Goal: Task Accomplishment & Management: Manage account settings

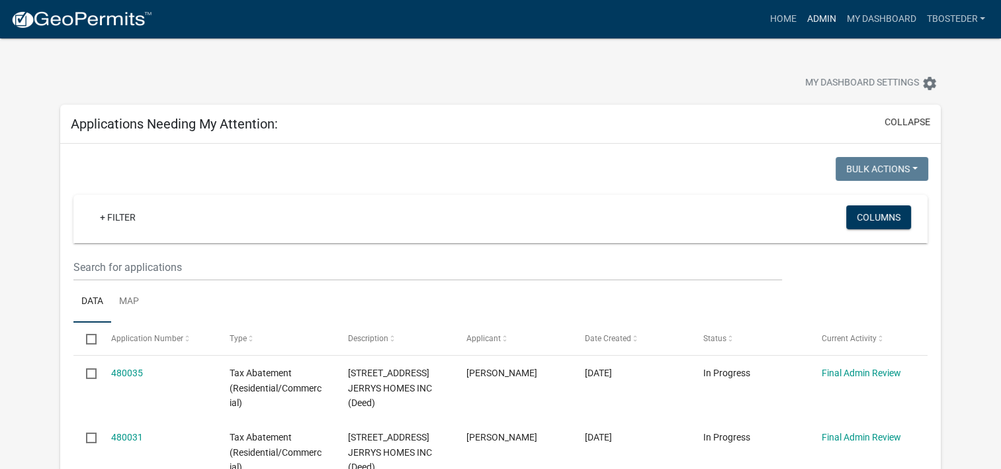
click at [814, 26] on link "Admin" at bounding box center [822, 19] width 40 height 25
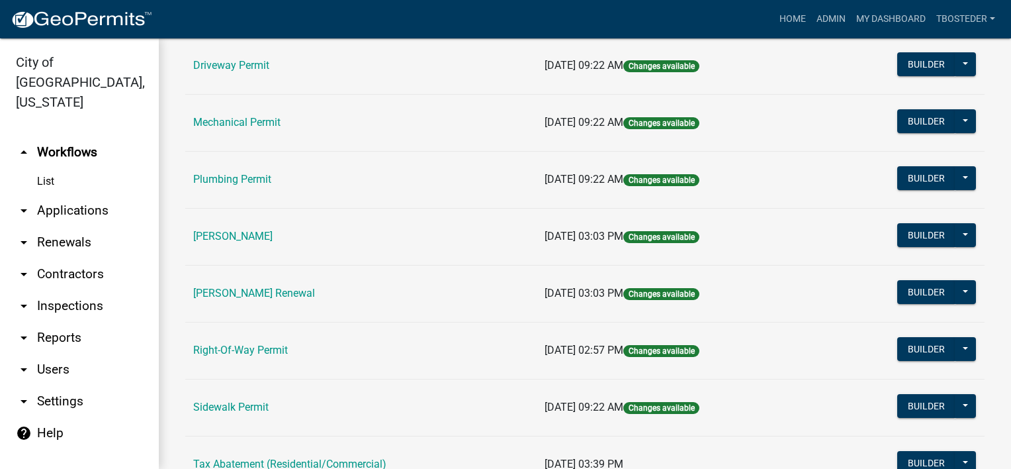
scroll to position [265, 0]
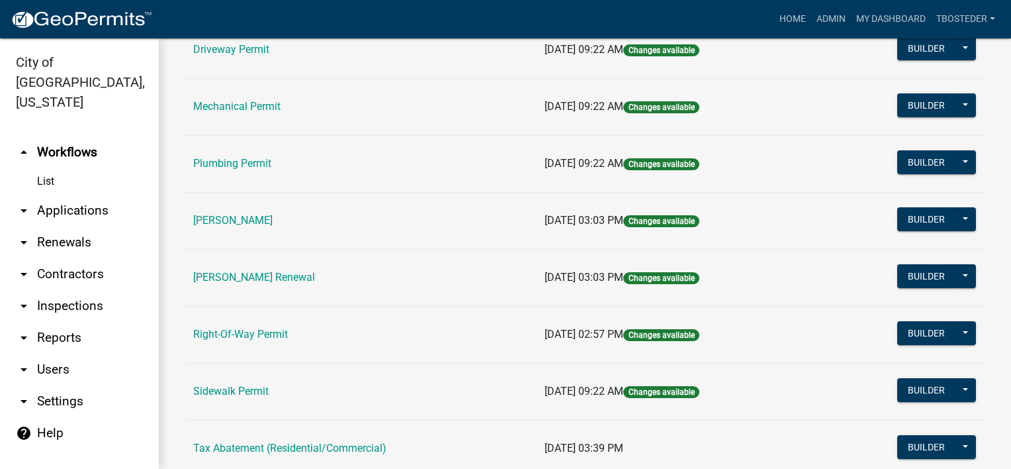
click at [315, 273] on link "[PERSON_NAME] Renewal" at bounding box center [254, 277] width 122 height 13
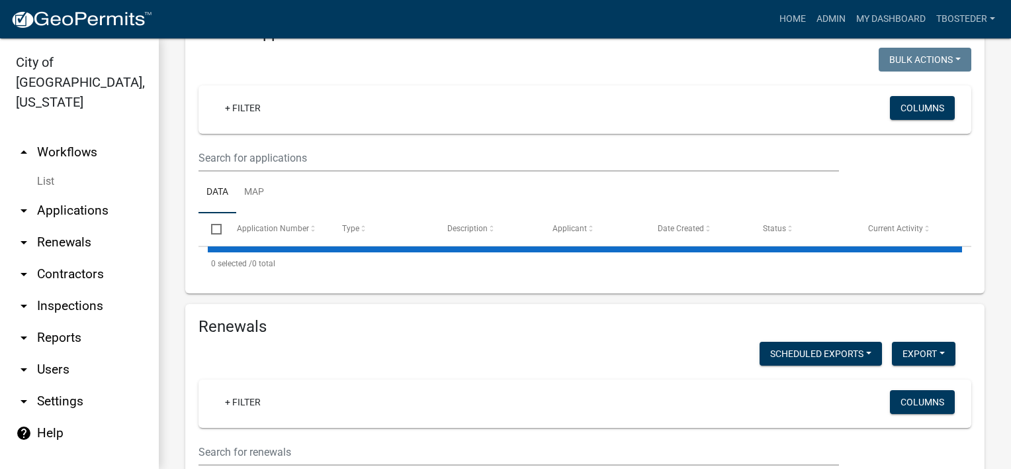
scroll to position [530, 0]
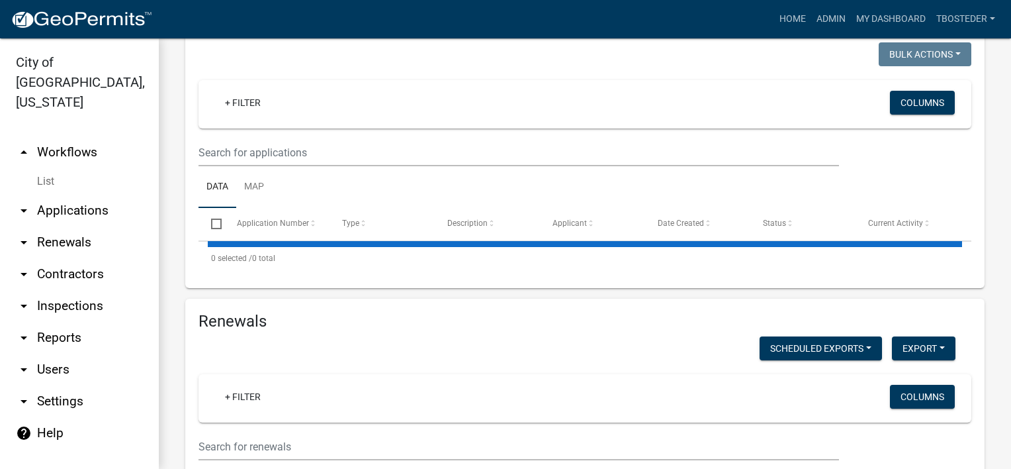
select select "1: 25"
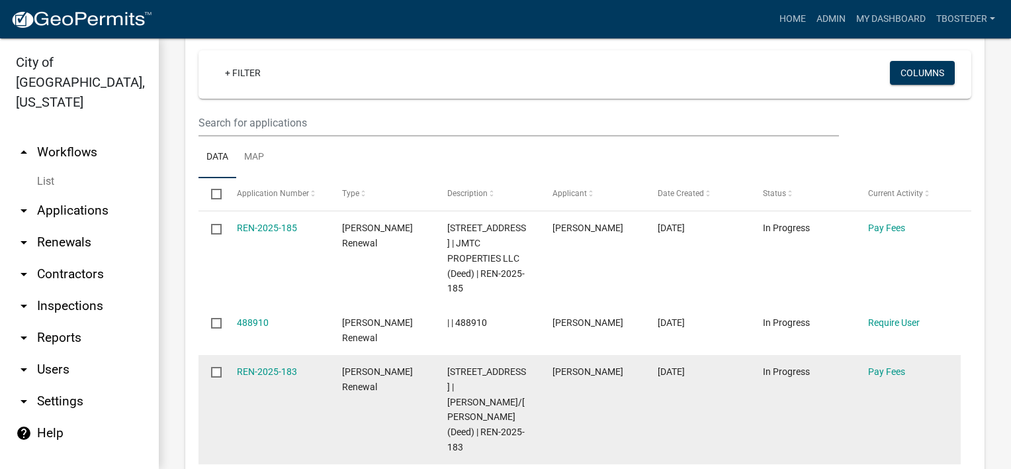
scroll to position [331, 0]
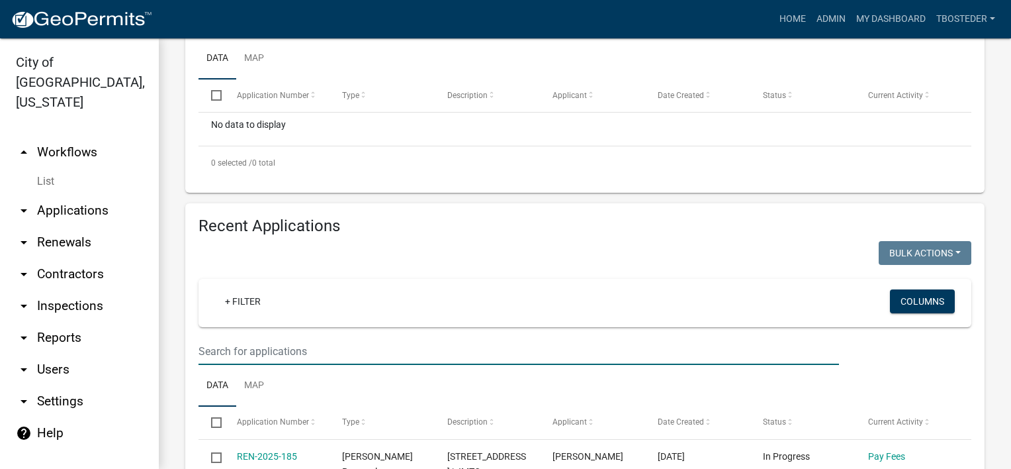
click at [334, 365] on input "text" at bounding box center [519, 351] width 641 height 27
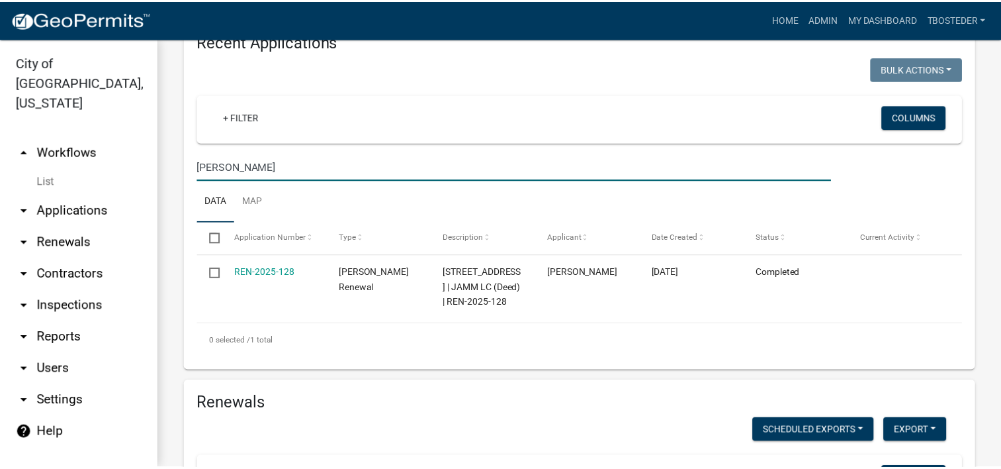
scroll to position [530, 0]
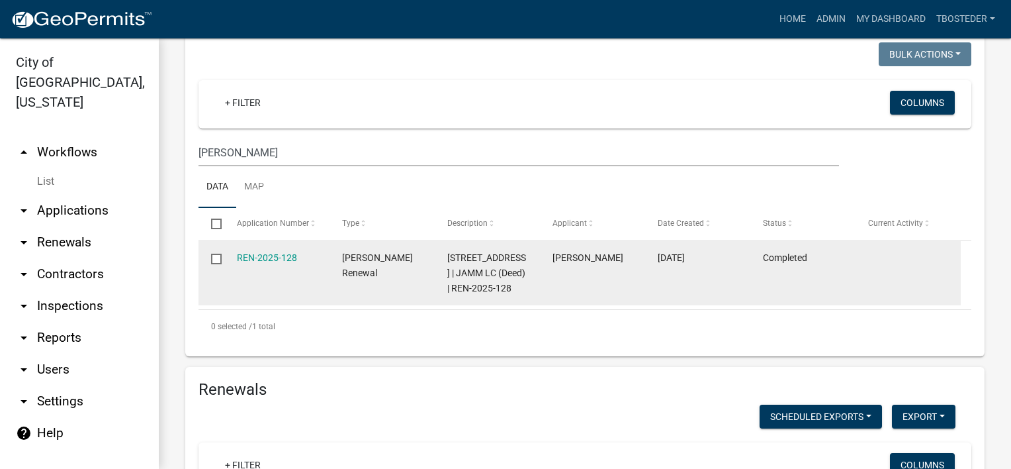
drag, startPoint x: 553, startPoint y: 304, endPoint x: 623, endPoint y: 304, distance: 70.2
click at [623, 265] on div "[PERSON_NAME]" at bounding box center [593, 257] width 80 height 15
drag, startPoint x: 623, startPoint y: 304, endPoint x: 614, endPoint y: 302, distance: 9.6
copy span "[PERSON_NAME]"
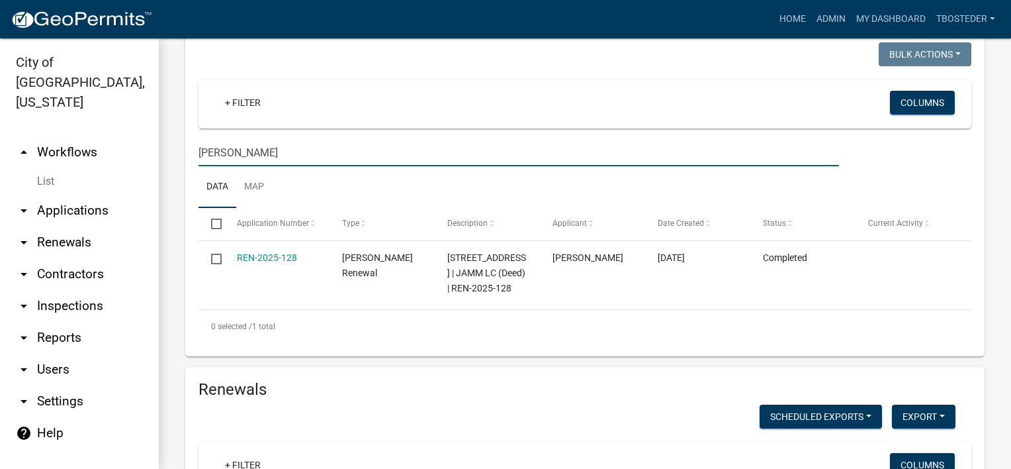
drag, startPoint x: 259, startPoint y: 191, endPoint x: 97, endPoint y: 173, distance: 163.2
click at [97, 173] on div "City of [GEOGRAPHIC_DATA], [US_STATE] arrow_drop_up Workflows List arrow_drop_d…" at bounding box center [505, 253] width 1011 height 430
paste input "[PERSON_NAME]"
type input "[PERSON_NAME]"
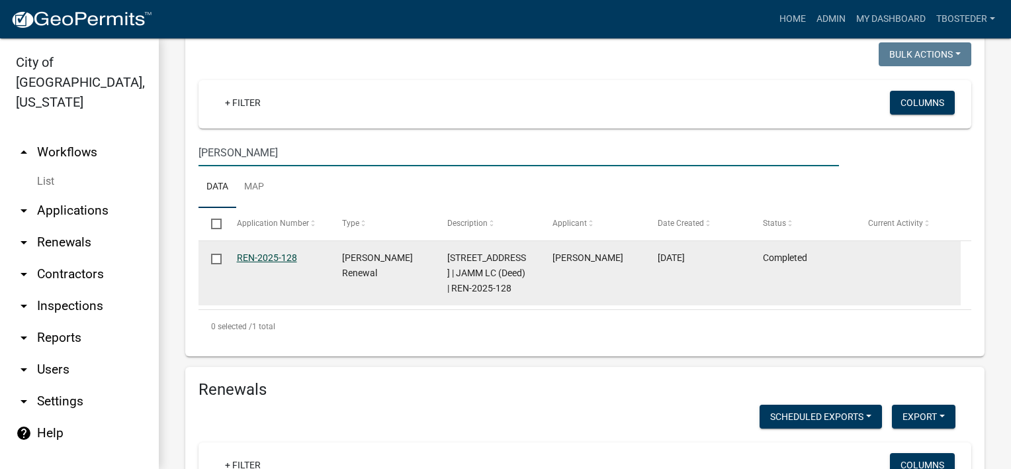
click at [286, 263] on link "REN-2025-128" at bounding box center [267, 257] width 60 height 11
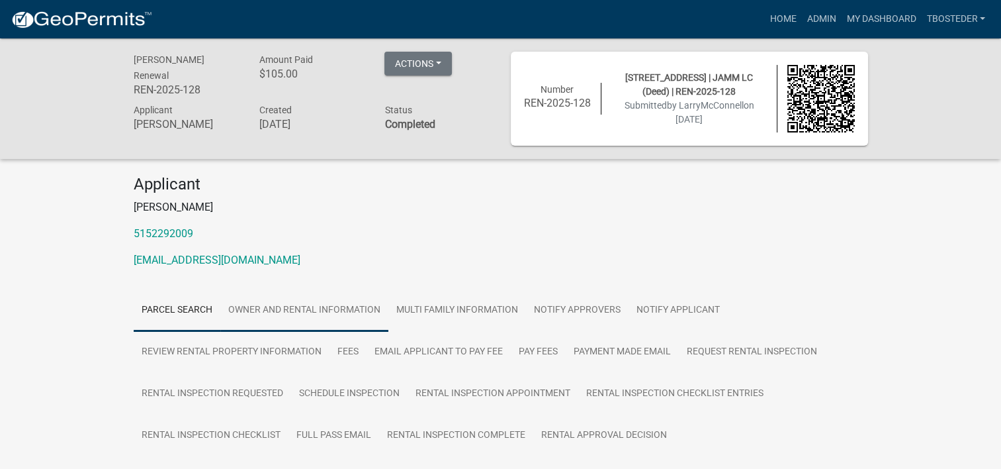
click at [365, 302] on link "Owner and Rental Information" at bounding box center [304, 310] width 168 height 42
click at [815, 19] on link "Admin" at bounding box center [822, 19] width 40 height 25
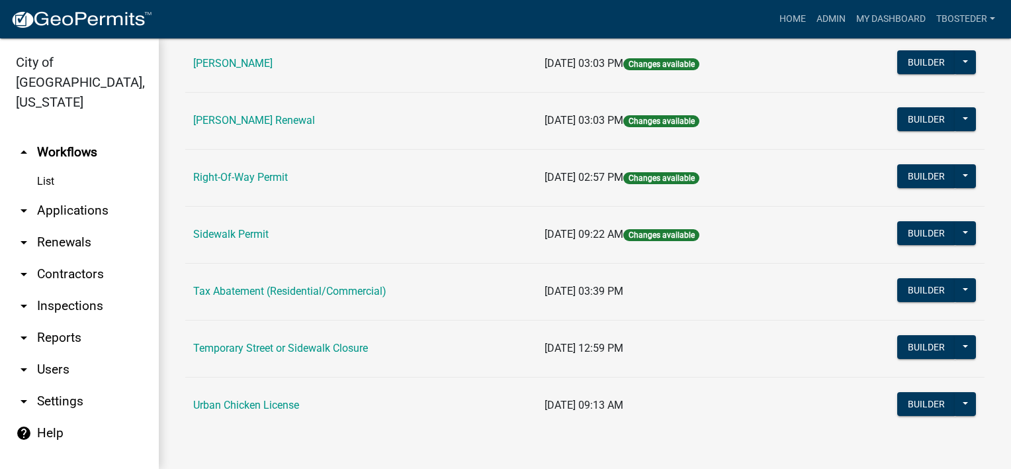
scroll to position [355, 0]
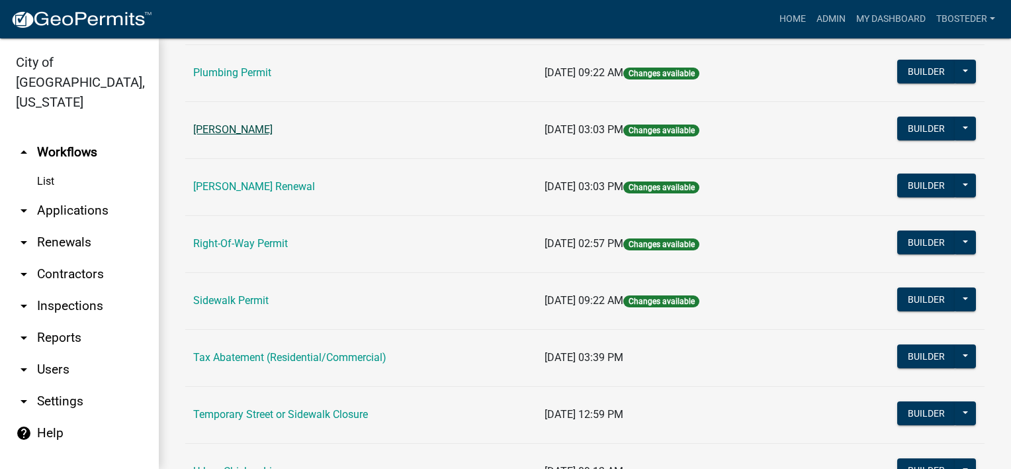
click at [265, 134] on link "[PERSON_NAME]" at bounding box center [232, 129] width 79 height 13
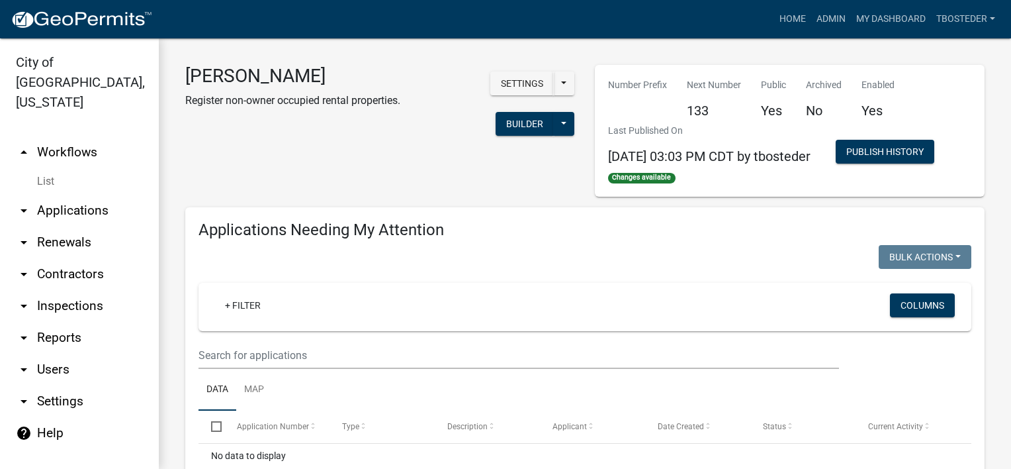
select select "1: 25"
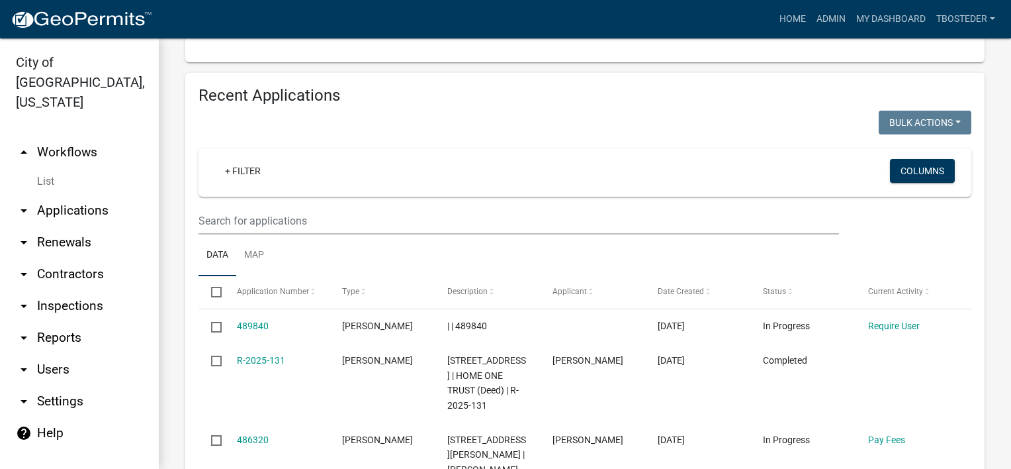
scroll to position [463, 0]
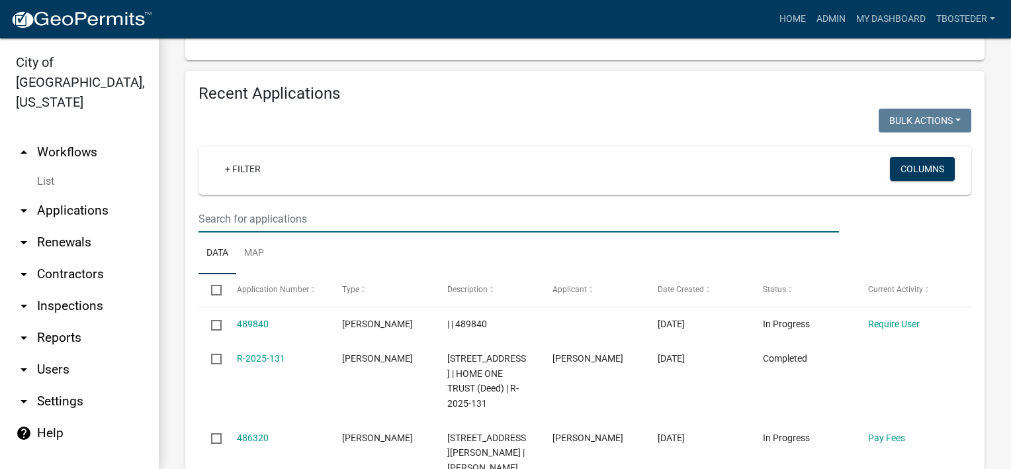
click at [322, 232] on input "text" at bounding box center [519, 218] width 641 height 27
type input "500 e ashland"
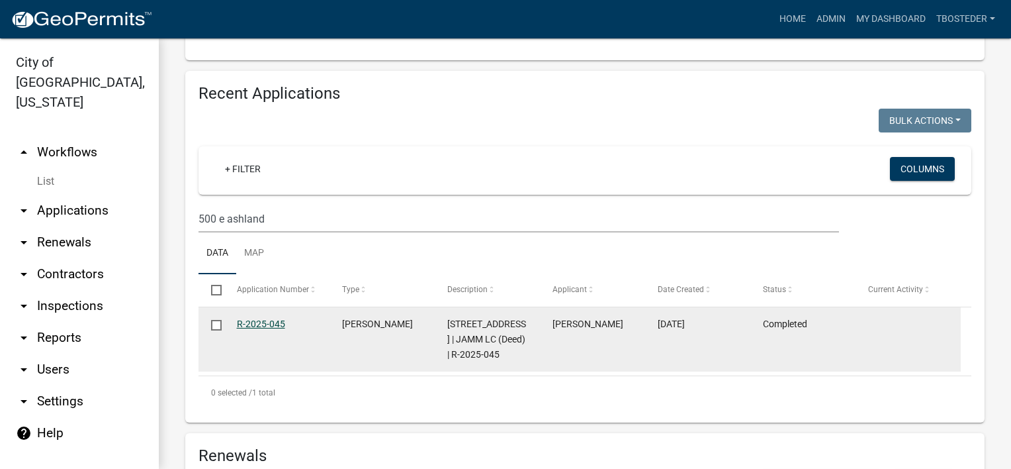
click at [283, 329] on link "R-2025-045" at bounding box center [261, 323] width 48 height 11
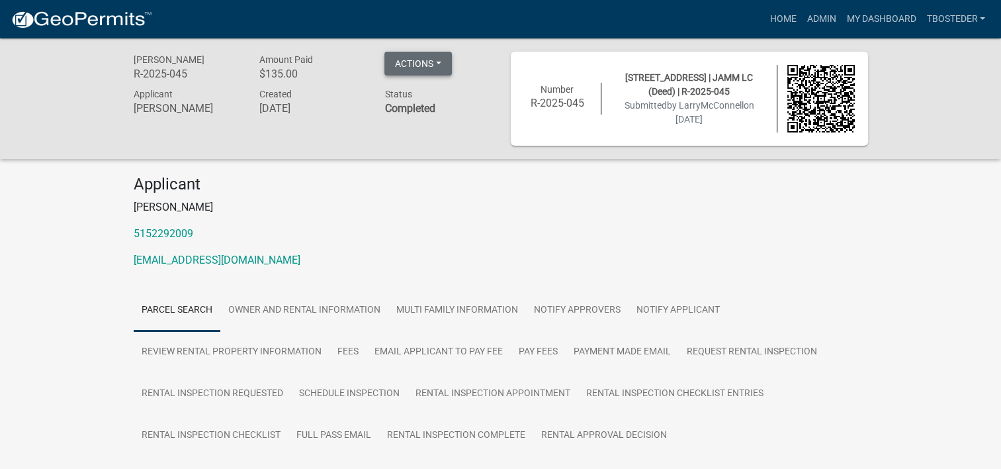
click at [445, 70] on button "Actions" at bounding box center [419, 64] width 68 height 24
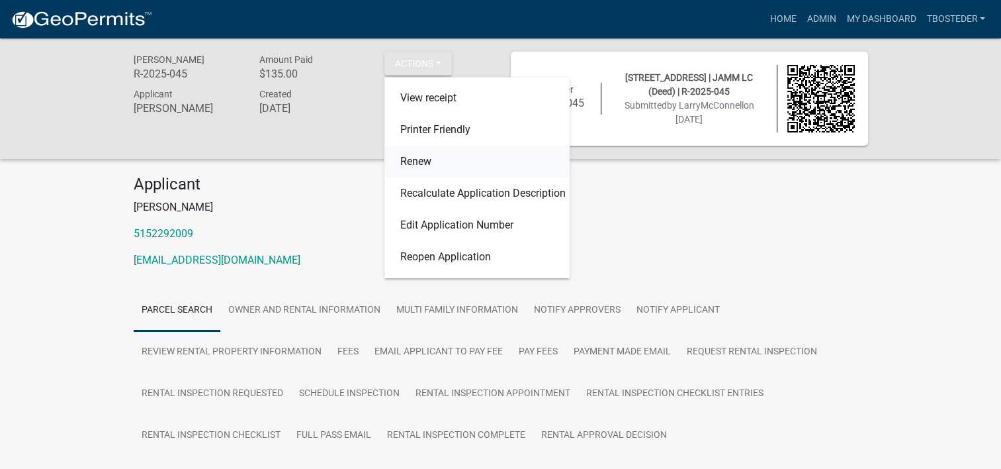
click at [428, 163] on link "Renew" at bounding box center [477, 162] width 185 height 32
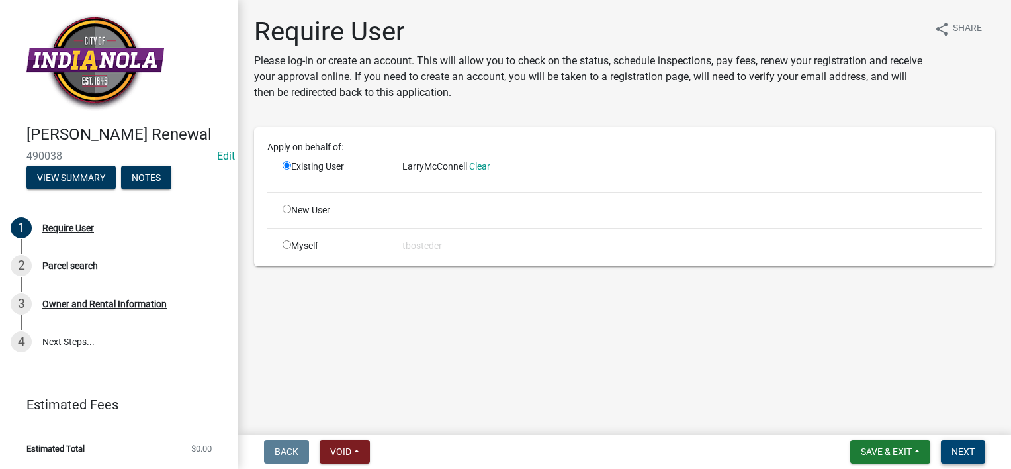
click at [972, 451] on span "Next" at bounding box center [963, 451] width 23 height 11
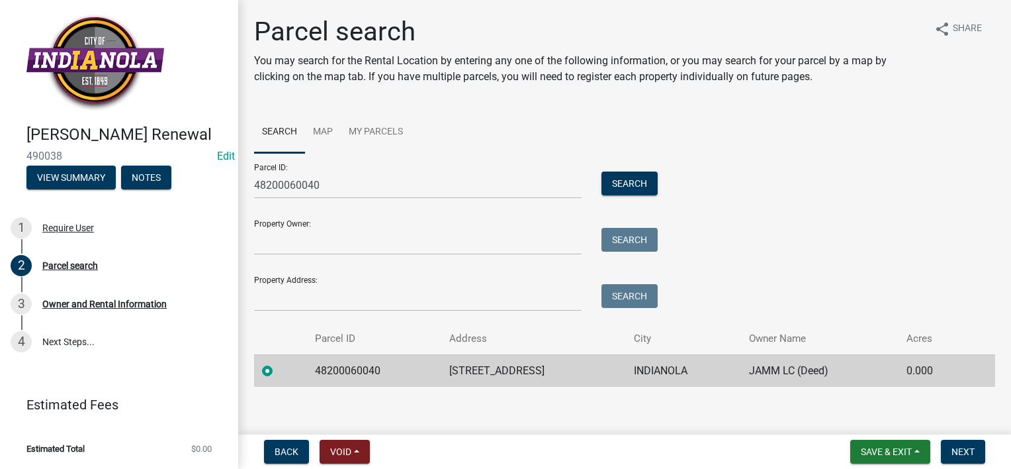
scroll to position [9, 0]
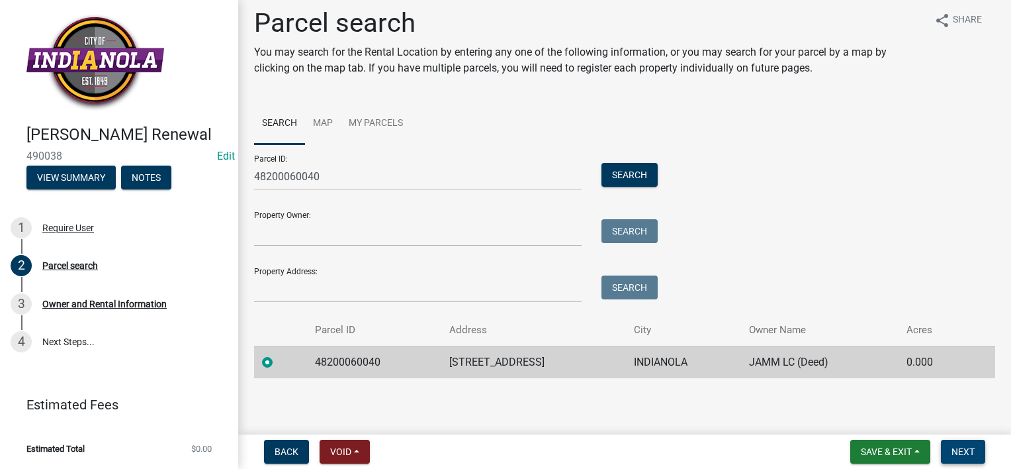
click at [958, 453] on span "Next" at bounding box center [963, 451] width 23 height 11
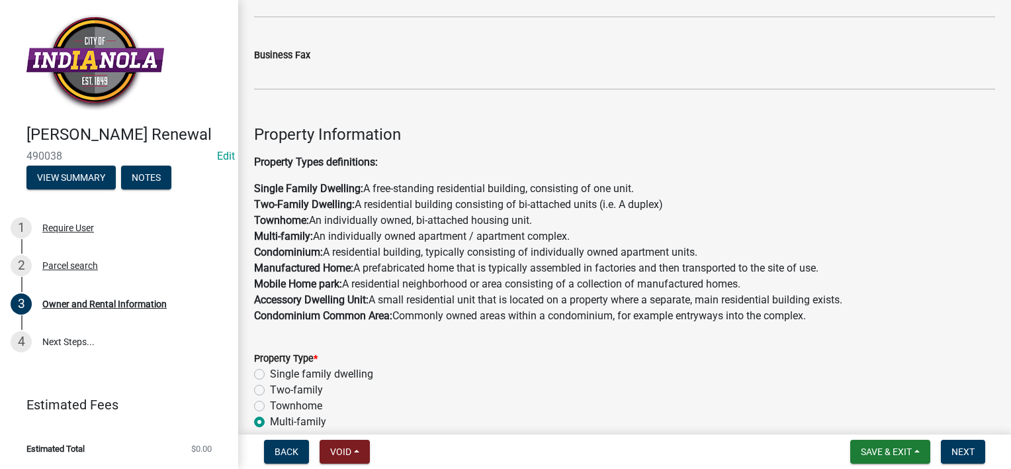
scroll to position [662, 0]
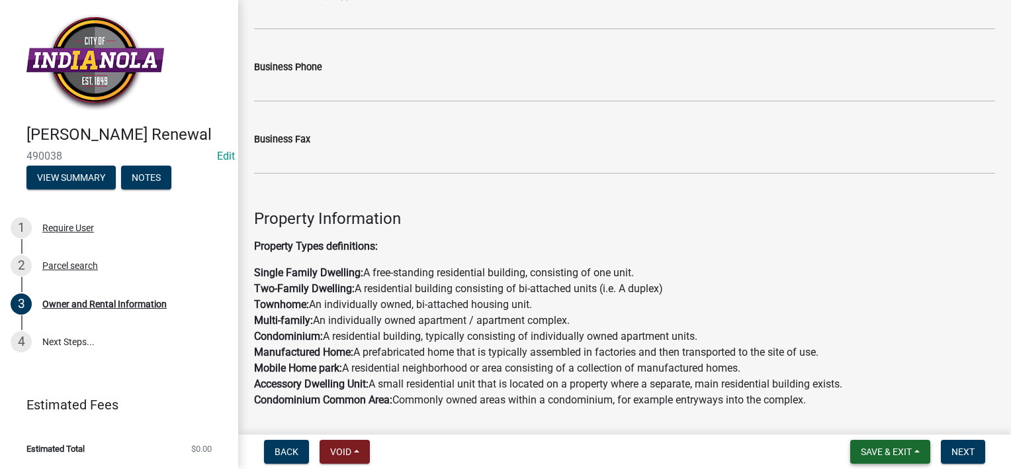
click at [909, 459] on button "Save & Exit" at bounding box center [891, 452] width 80 height 24
click at [900, 424] on button "Save & Exit" at bounding box center [878, 417] width 106 height 32
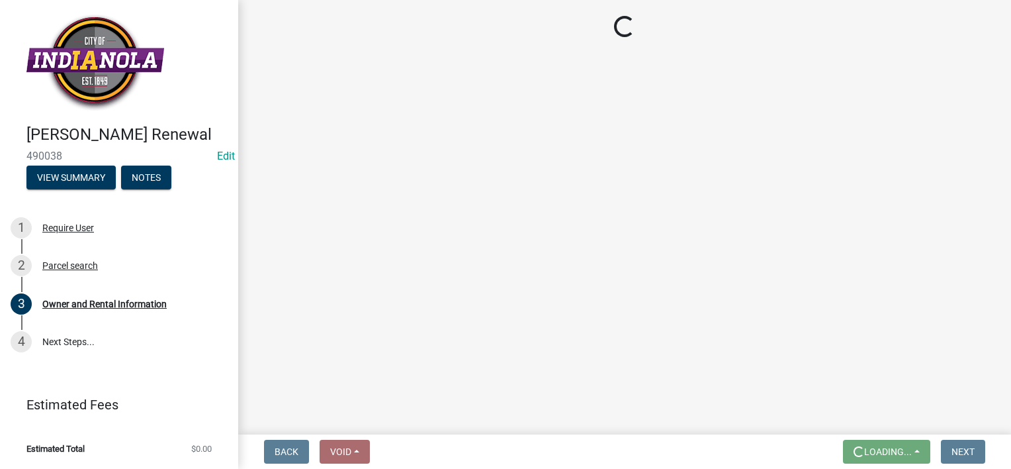
scroll to position [0, 0]
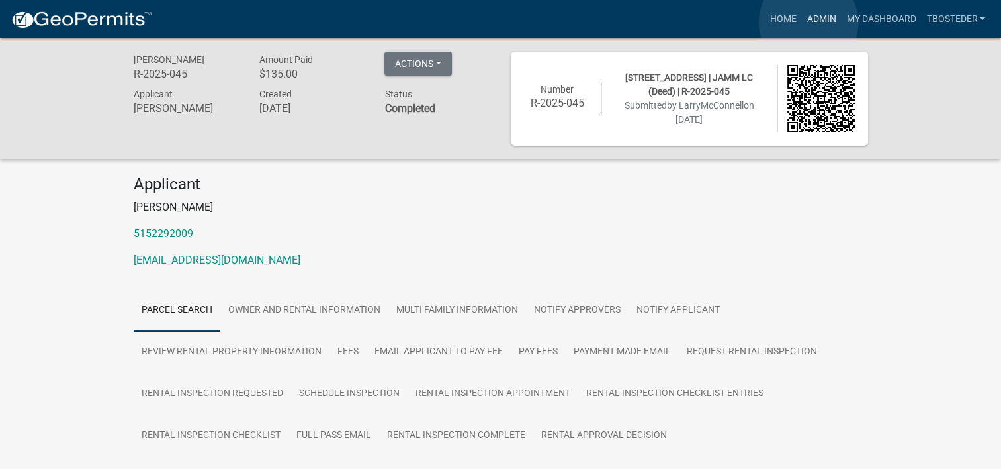
click at [809, 23] on link "Admin" at bounding box center [822, 19] width 40 height 25
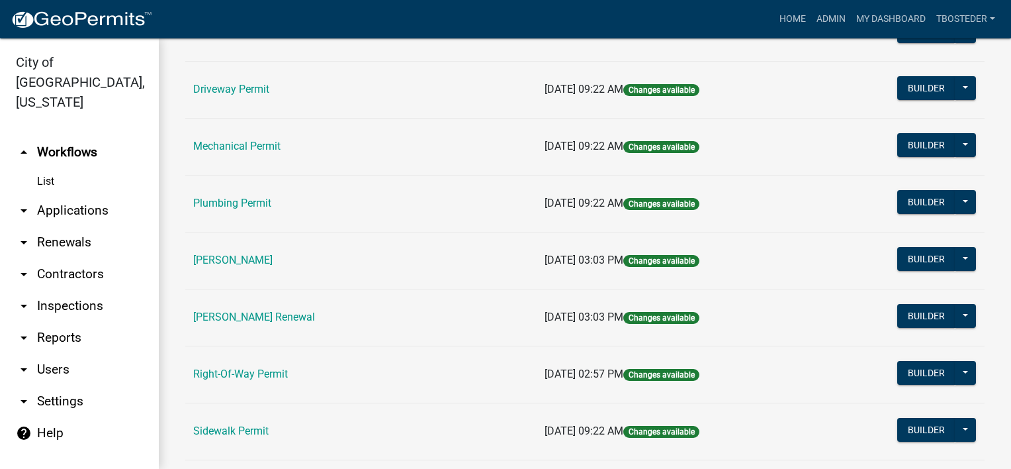
scroll to position [397, 0]
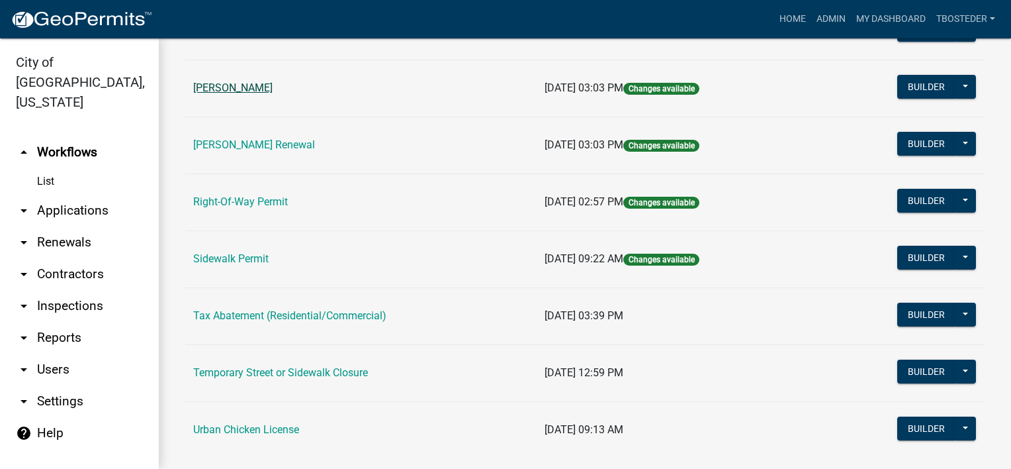
click at [256, 85] on link "[PERSON_NAME]" at bounding box center [232, 87] width 79 height 13
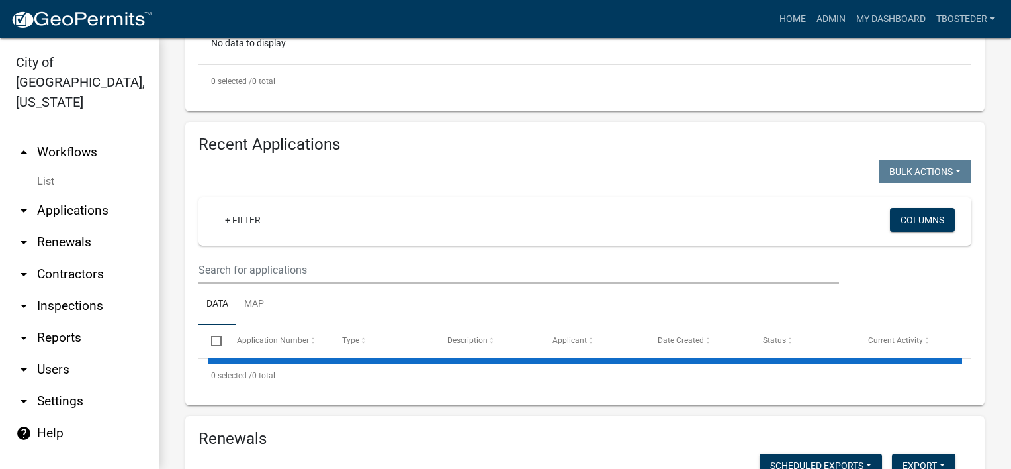
scroll to position [530, 0]
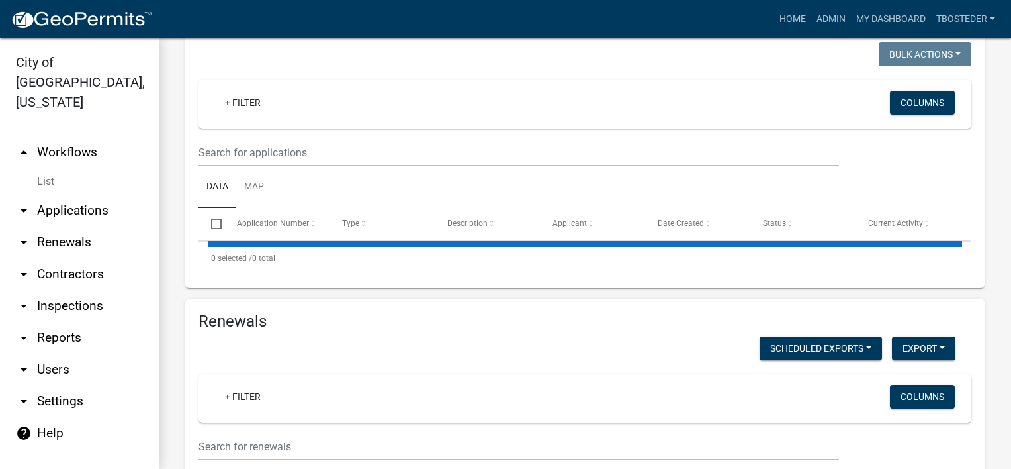
select select "1: 25"
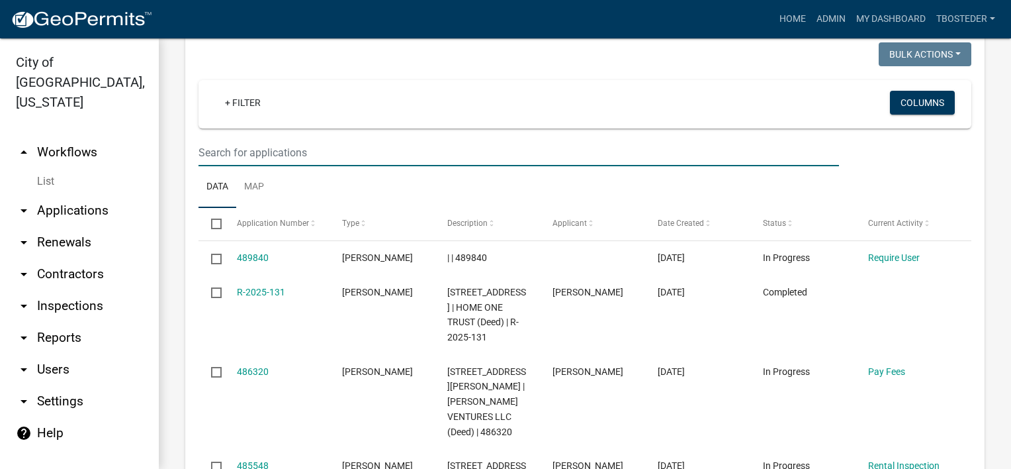
click at [316, 166] on input "text" at bounding box center [519, 152] width 641 height 27
type input "500 e [GEOGRAPHIC_DATA]"
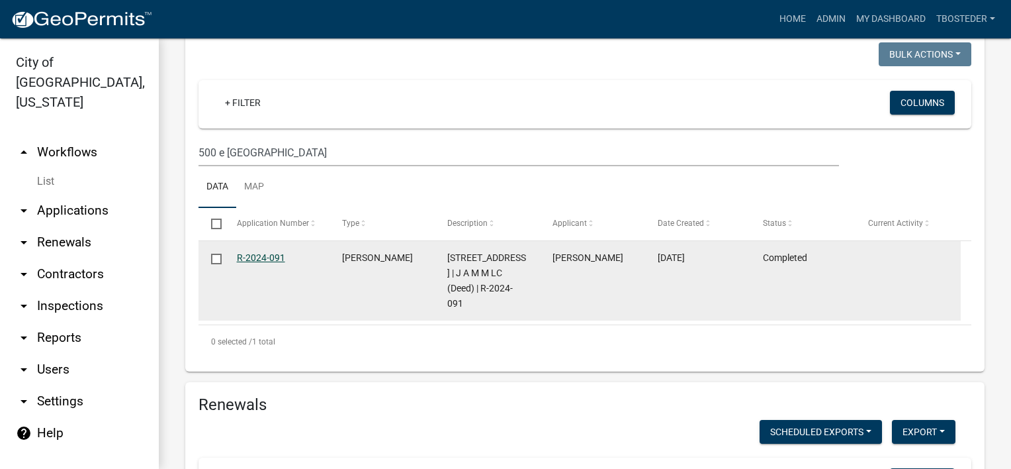
click at [275, 263] on link "R-2024-091" at bounding box center [261, 257] width 48 height 11
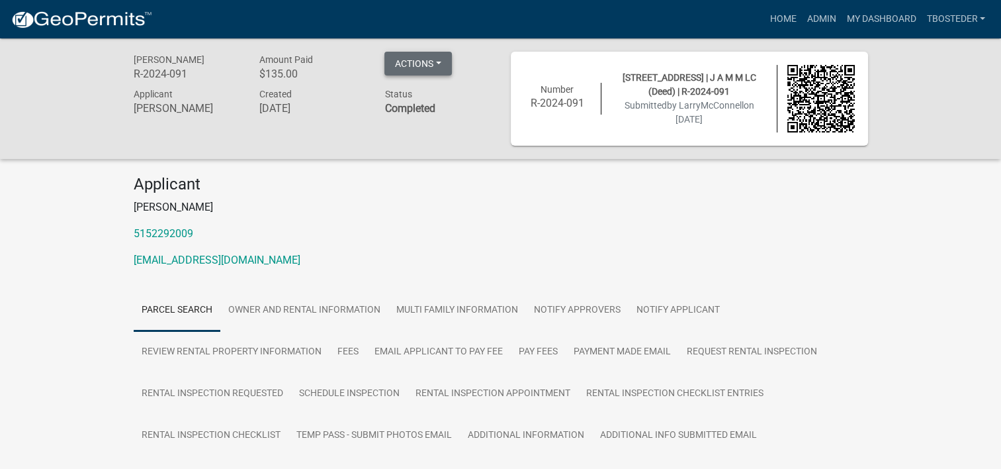
click at [434, 62] on button "Actions" at bounding box center [419, 64] width 68 height 24
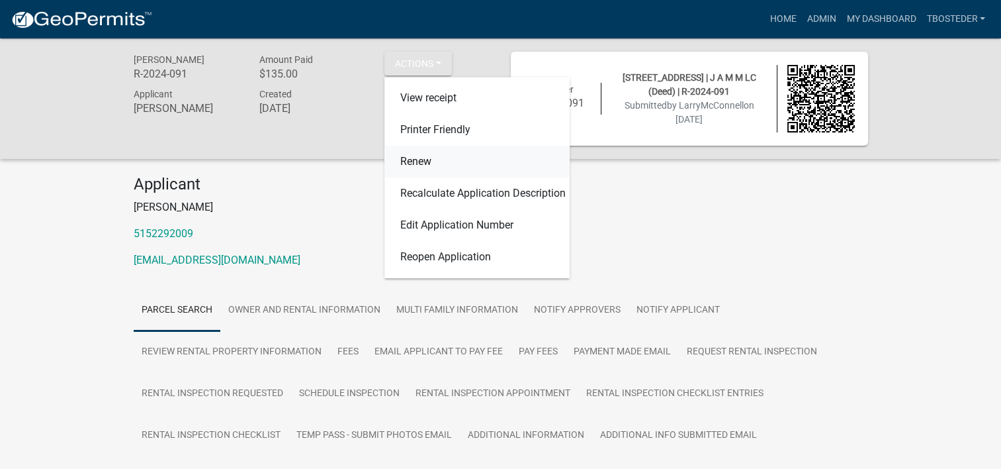
click at [430, 156] on link "Renew" at bounding box center [477, 162] width 185 height 32
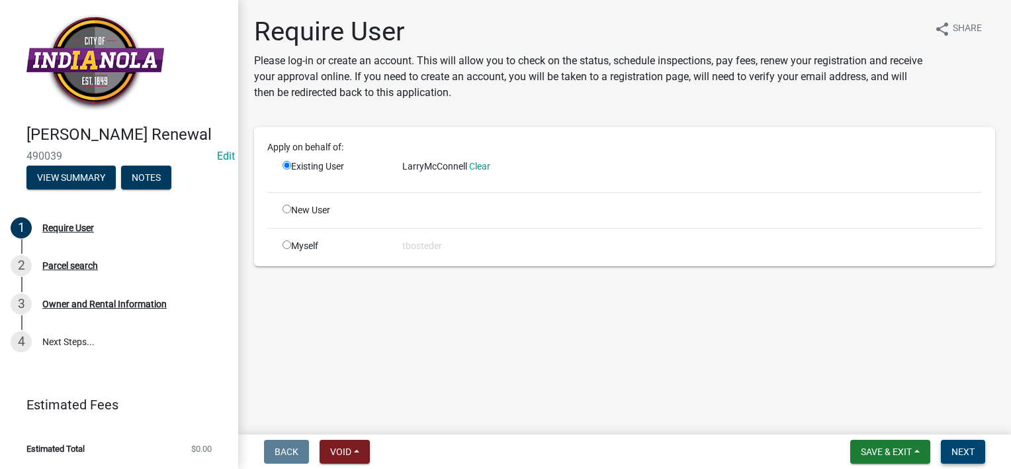
click at [964, 451] on span "Next" at bounding box center [963, 451] width 23 height 11
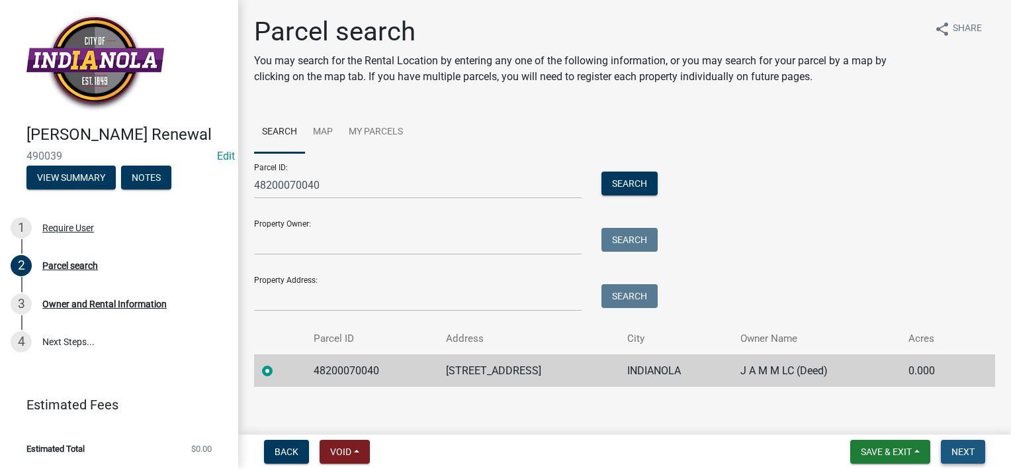
click at [951, 442] on button "Next" at bounding box center [963, 452] width 44 height 24
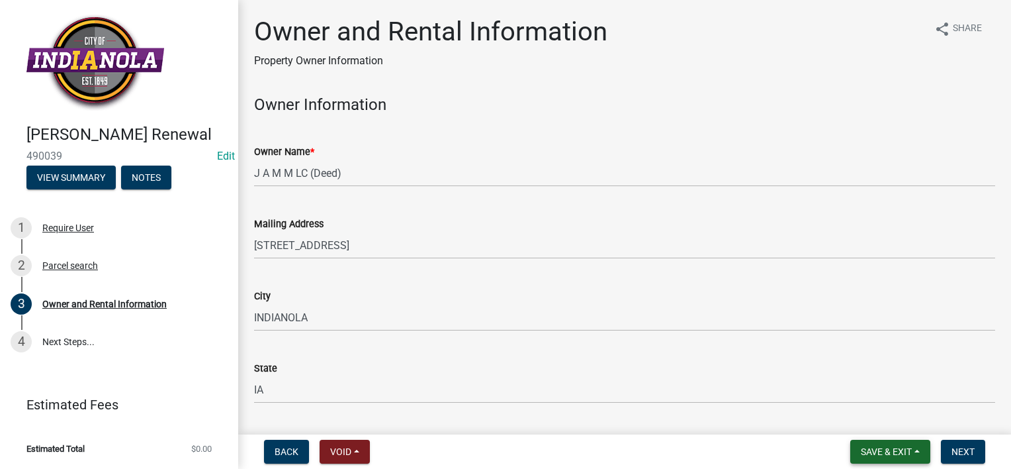
click at [879, 451] on span "Save & Exit" at bounding box center [886, 451] width 51 height 11
click at [870, 420] on button "Save & Exit" at bounding box center [878, 417] width 106 height 32
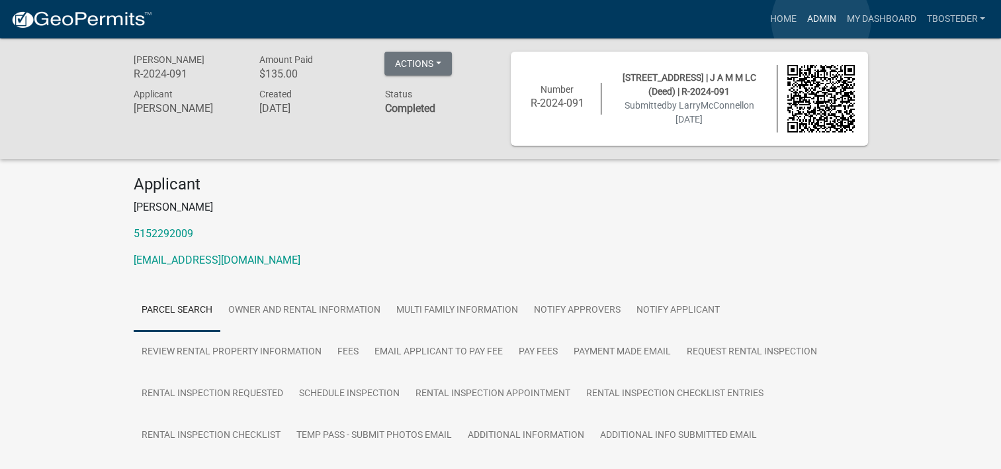
click at [821, 21] on link "Admin" at bounding box center [822, 19] width 40 height 25
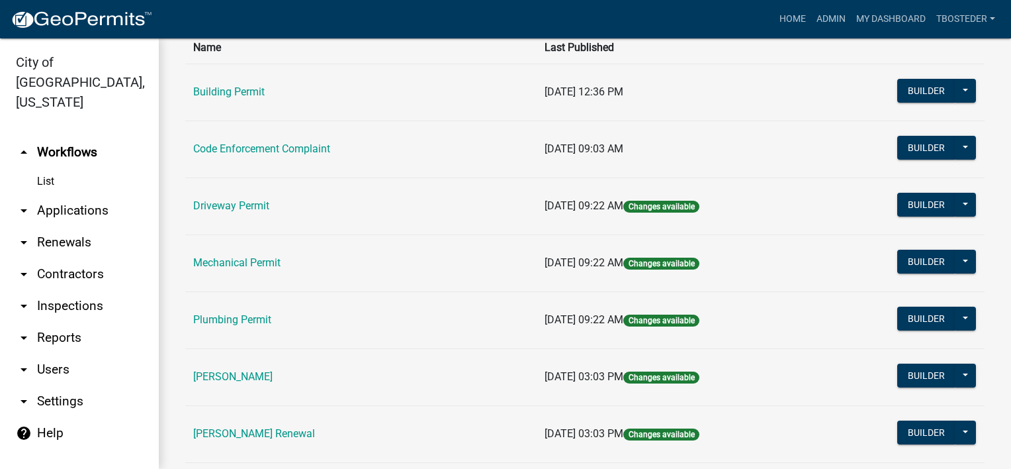
scroll to position [132, 0]
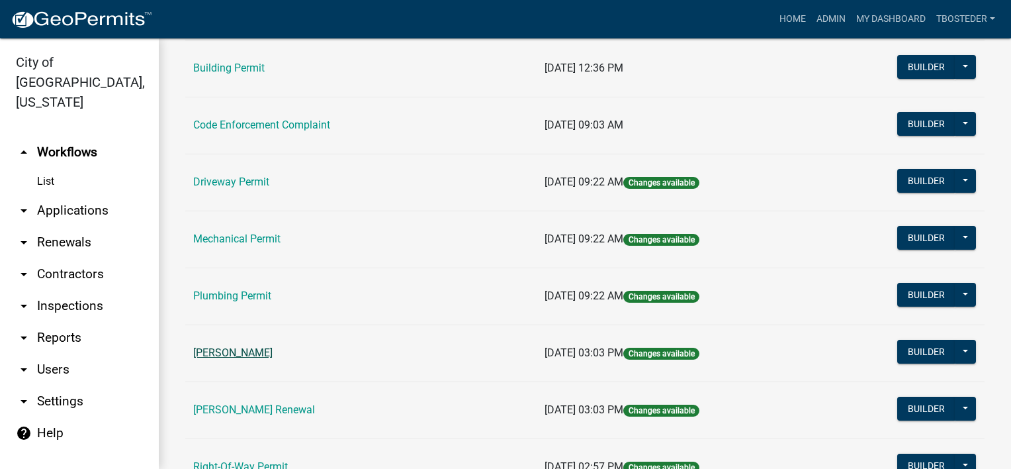
click at [273, 355] on link "[PERSON_NAME]" at bounding box center [232, 352] width 79 height 13
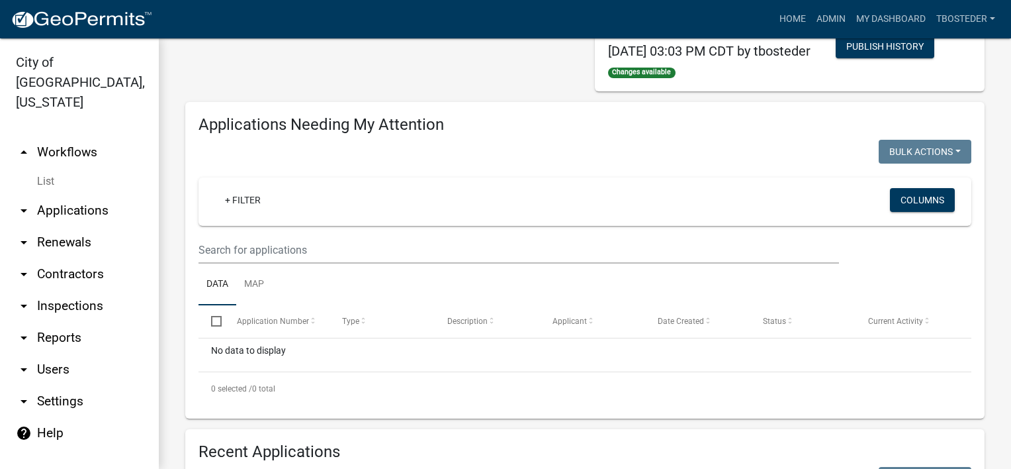
scroll to position [132, 0]
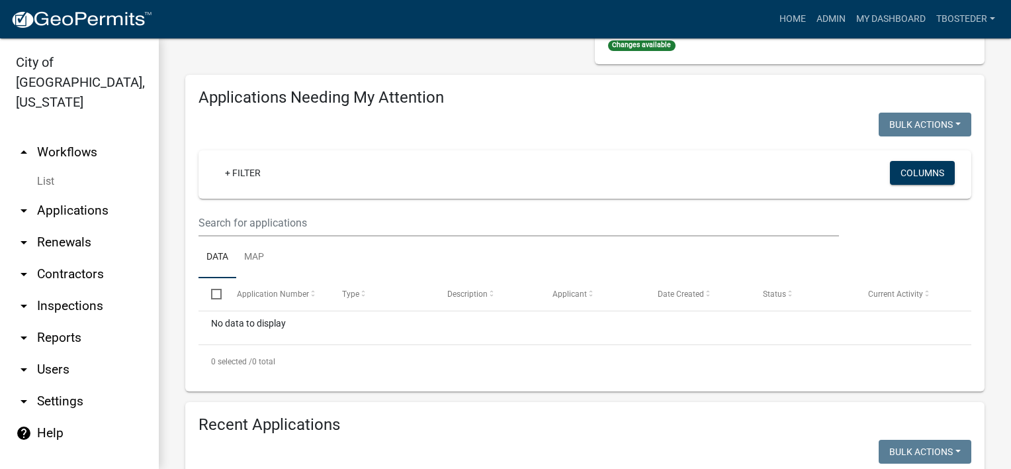
select select "1: 25"
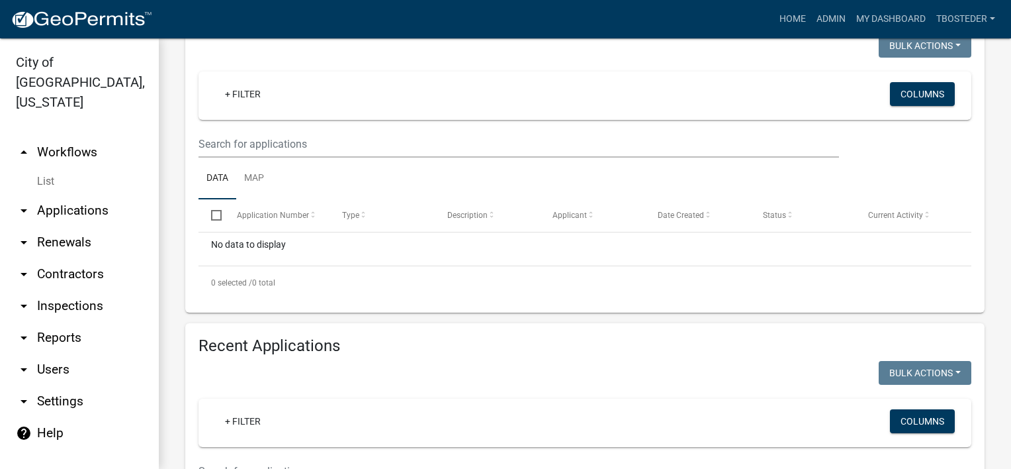
scroll to position [331, 0]
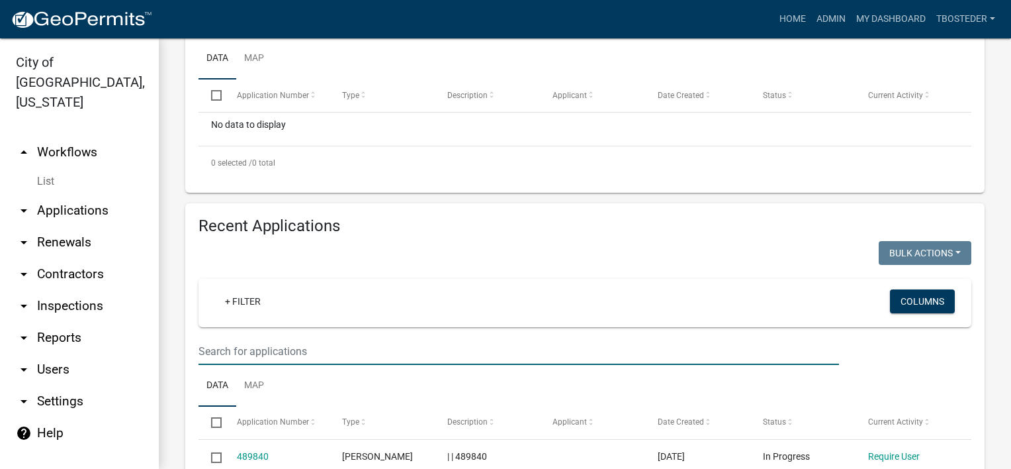
click at [290, 365] on input "text" at bounding box center [519, 351] width 641 height 27
type input "706 w 4th"
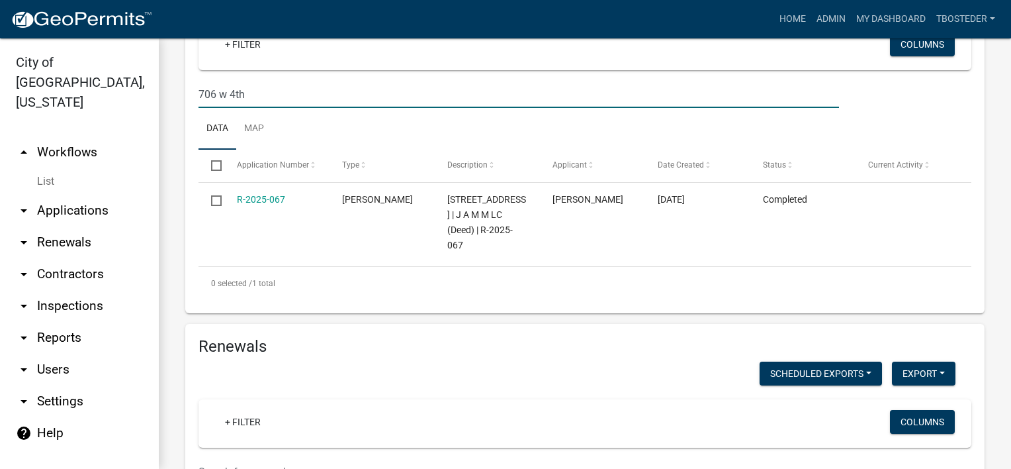
scroll to position [596, 0]
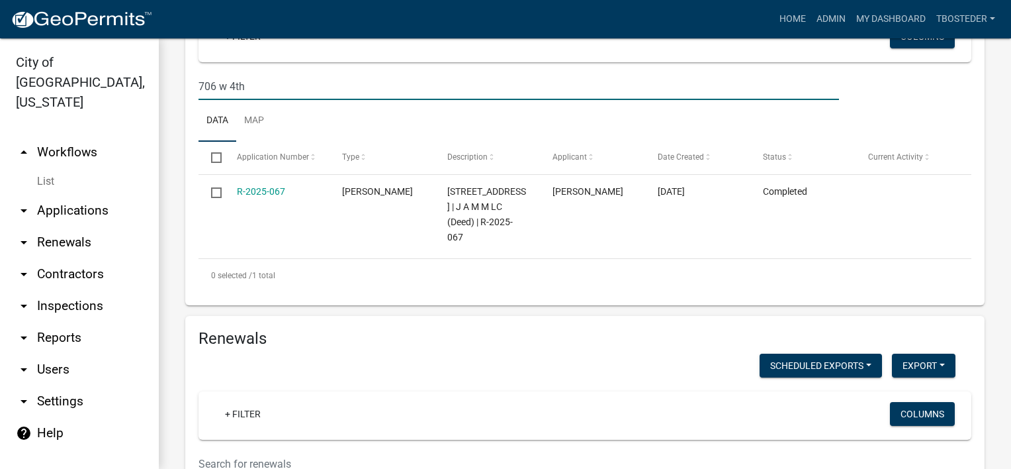
click at [276, 197] on link "R-2025-067" at bounding box center [261, 191] width 48 height 11
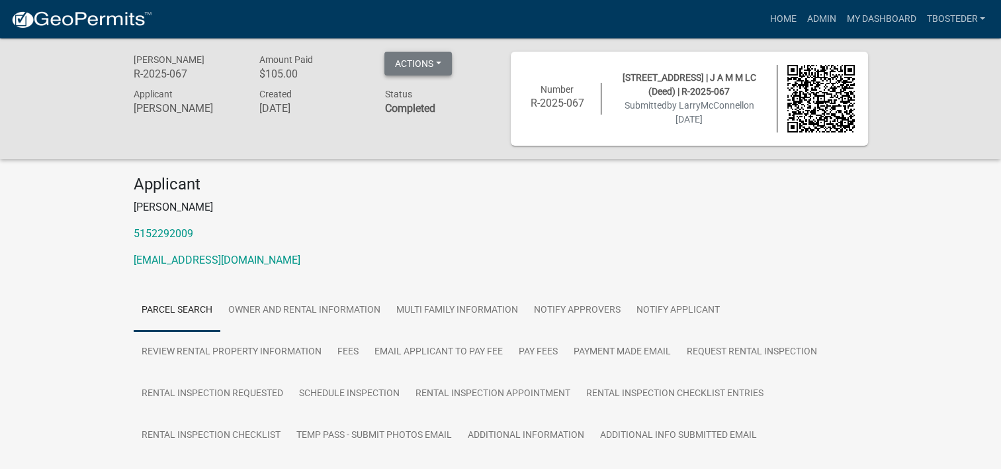
click at [433, 70] on button "Actions" at bounding box center [419, 64] width 68 height 24
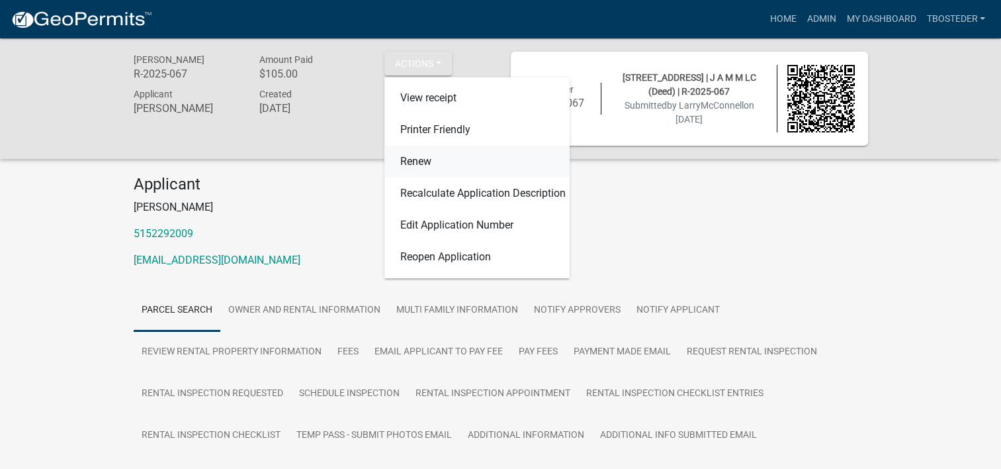
click at [429, 163] on link "Renew" at bounding box center [477, 162] width 185 height 32
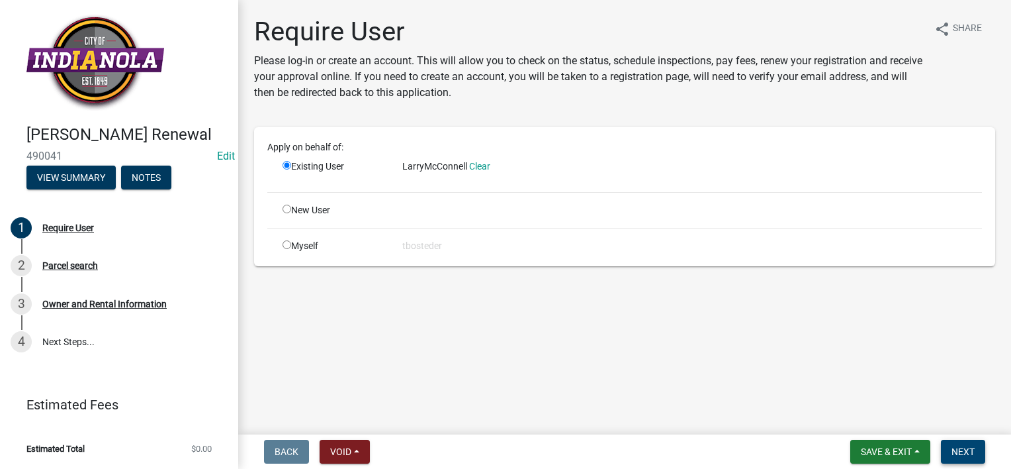
click at [948, 450] on button "Next" at bounding box center [963, 452] width 44 height 24
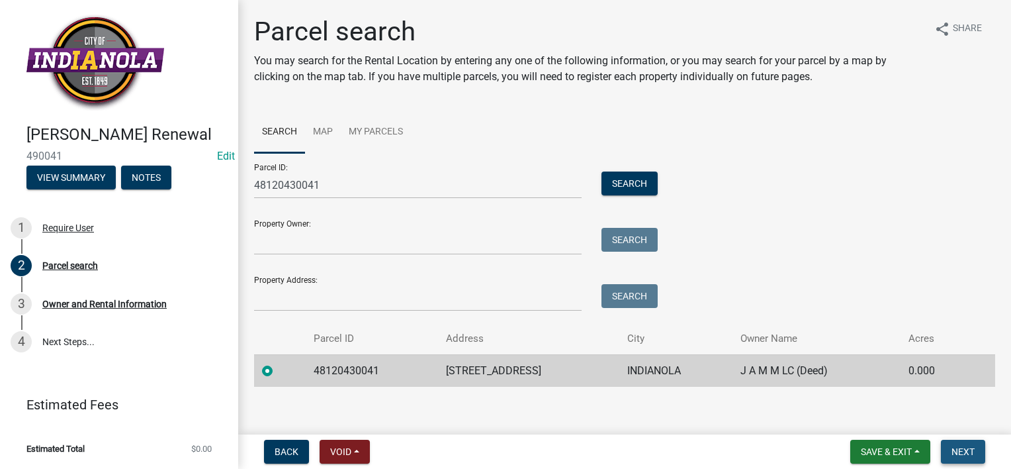
click at [952, 452] on span "Next" at bounding box center [963, 451] width 23 height 11
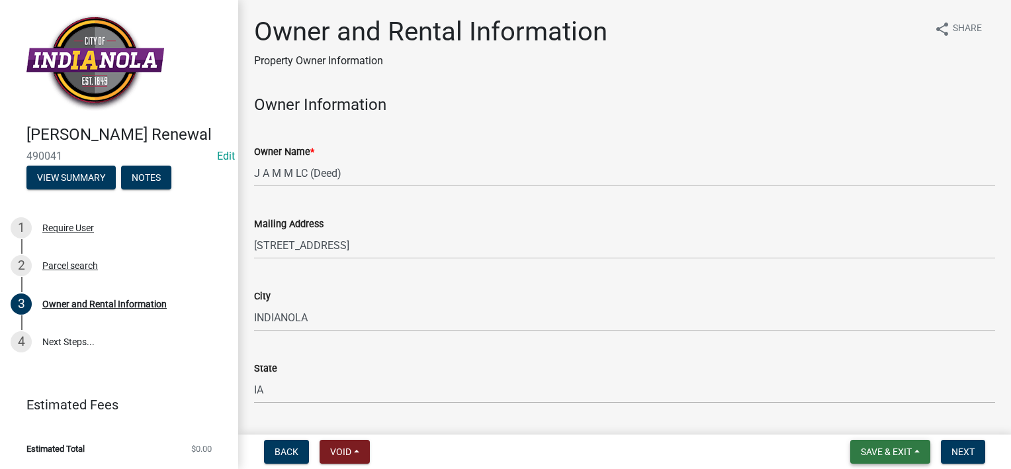
click at [894, 441] on button "Save & Exit" at bounding box center [891, 452] width 80 height 24
click at [894, 424] on button "Save & Exit" at bounding box center [878, 417] width 106 height 32
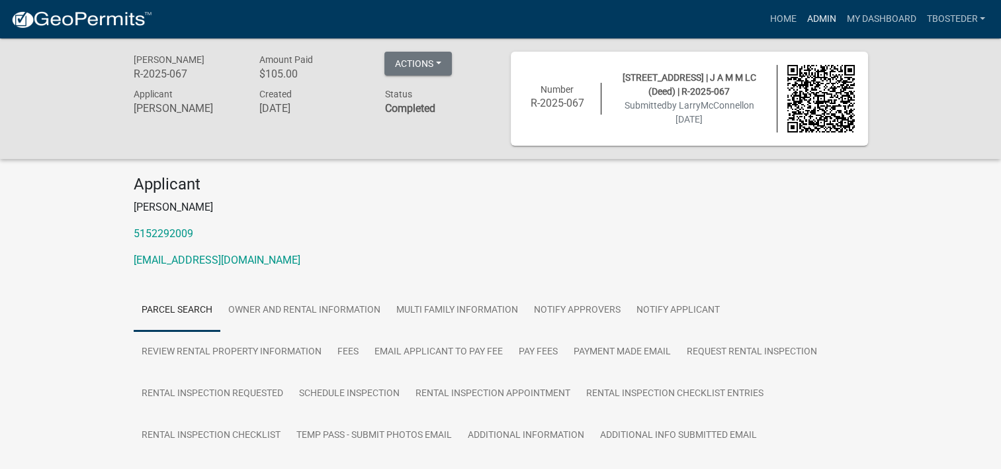
click at [810, 26] on link "Admin" at bounding box center [822, 19] width 40 height 25
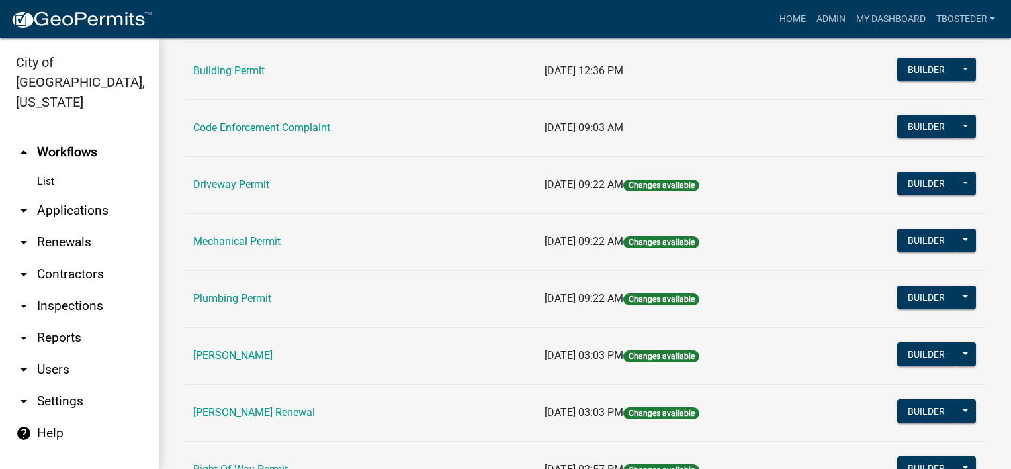
scroll to position [132, 0]
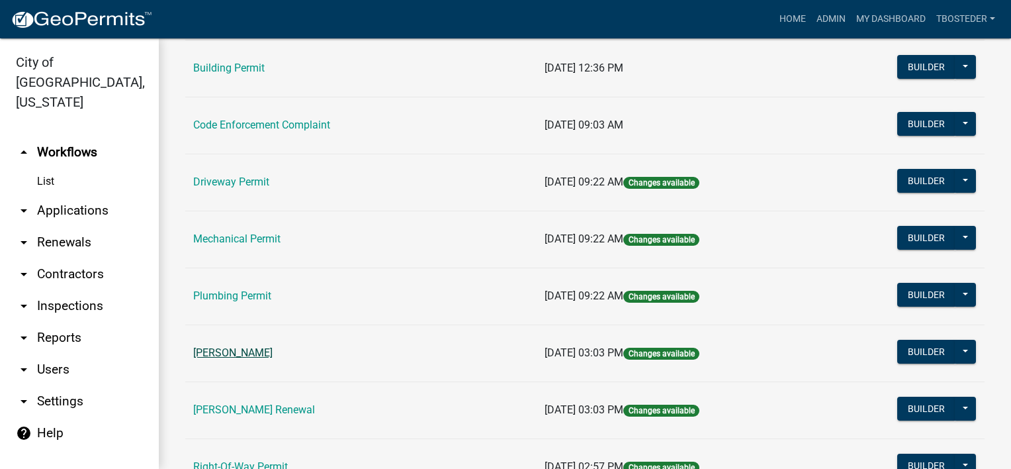
click at [267, 353] on link "[PERSON_NAME]" at bounding box center [232, 352] width 79 height 13
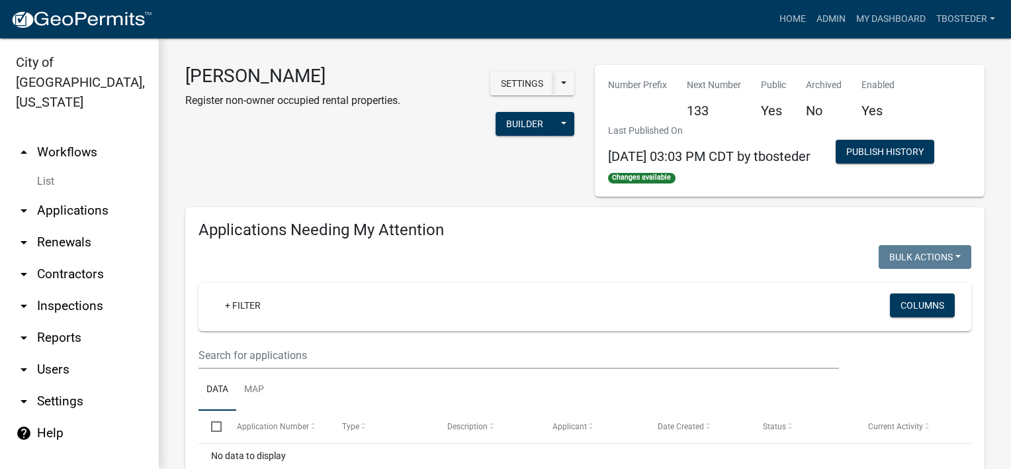
select select "1: 25"
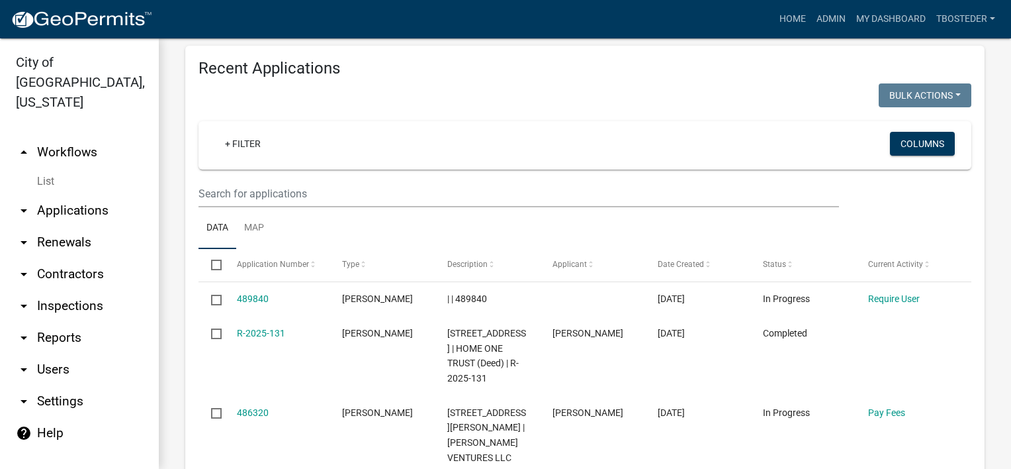
scroll to position [530, 0]
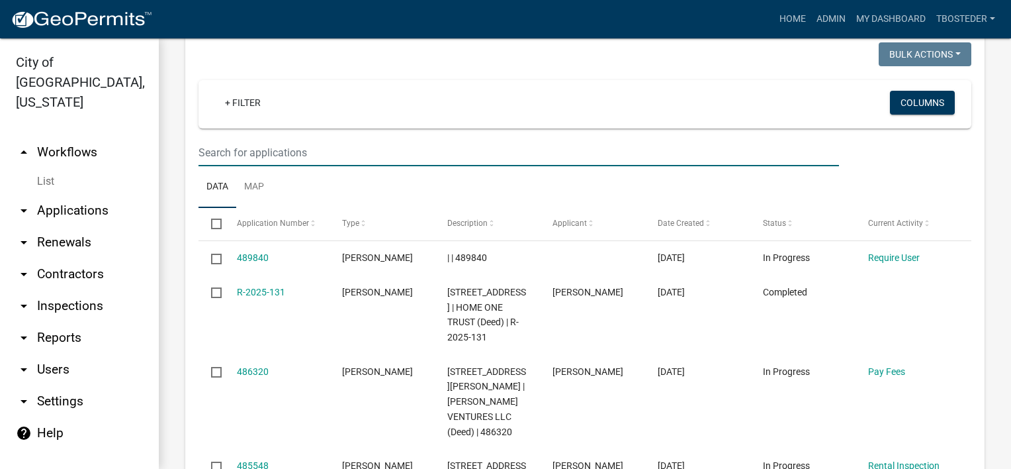
click at [342, 166] on input "text" at bounding box center [519, 152] width 641 height 27
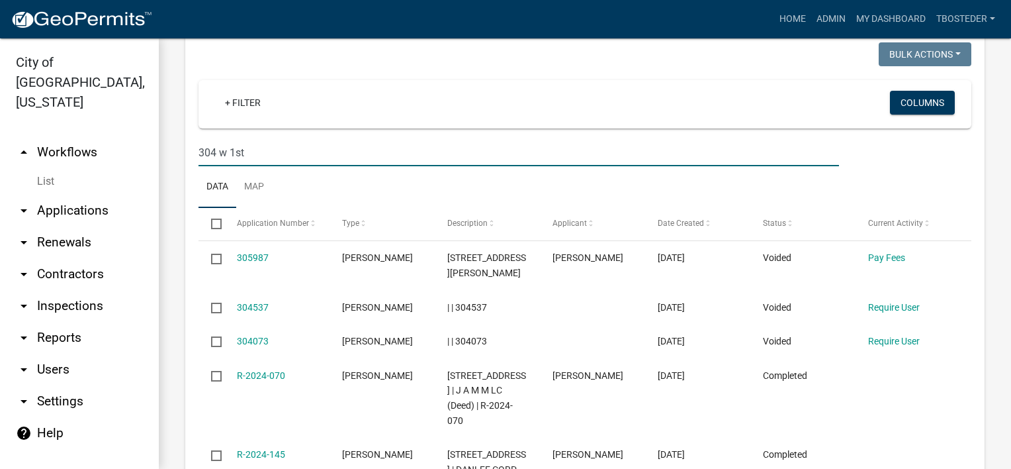
type input "304 w 1st"
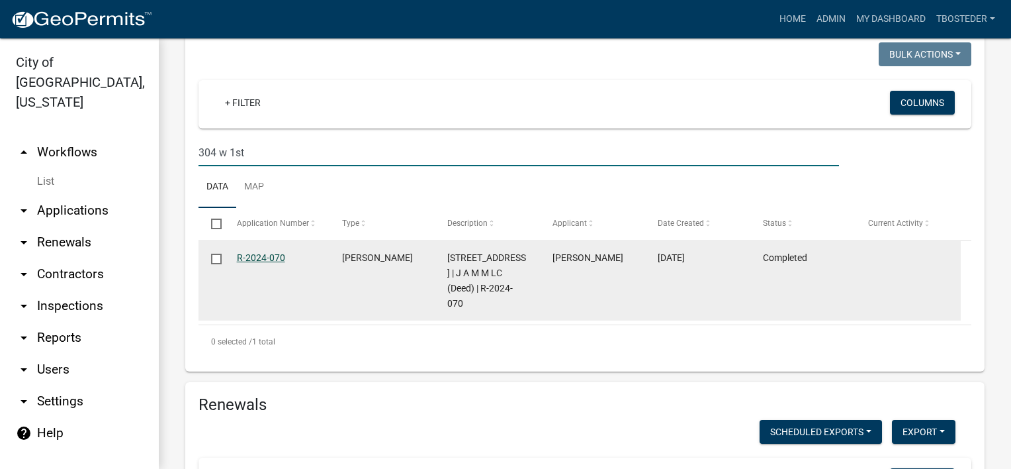
click at [265, 263] on link "R-2024-070" at bounding box center [261, 257] width 48 height 11
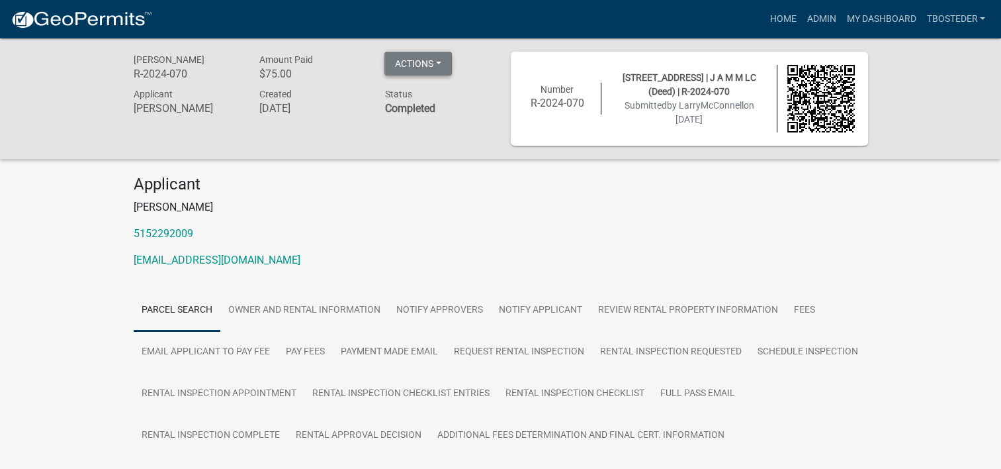
click at [438, 67] on button "Actions" at bounding box center [419, 64] width 68 height 24
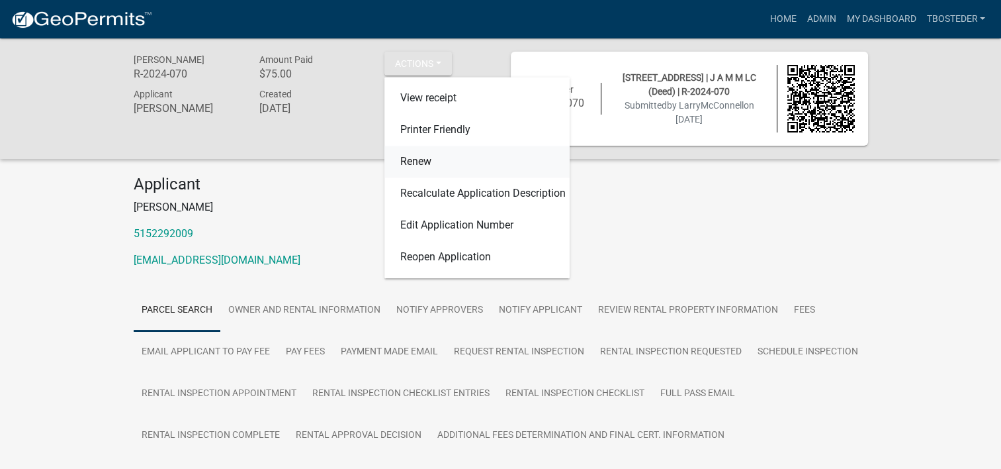
click at [432, 156] on link "Renew" at bounding box center [477, 162] width 185 height 32
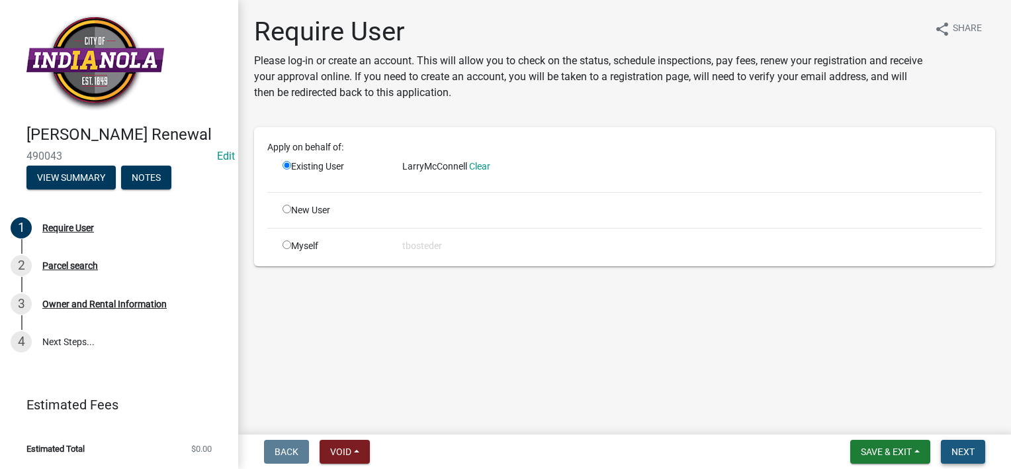
click at [976, 454] on button "Next" at bounding box center [963, 452] width 44 height 24
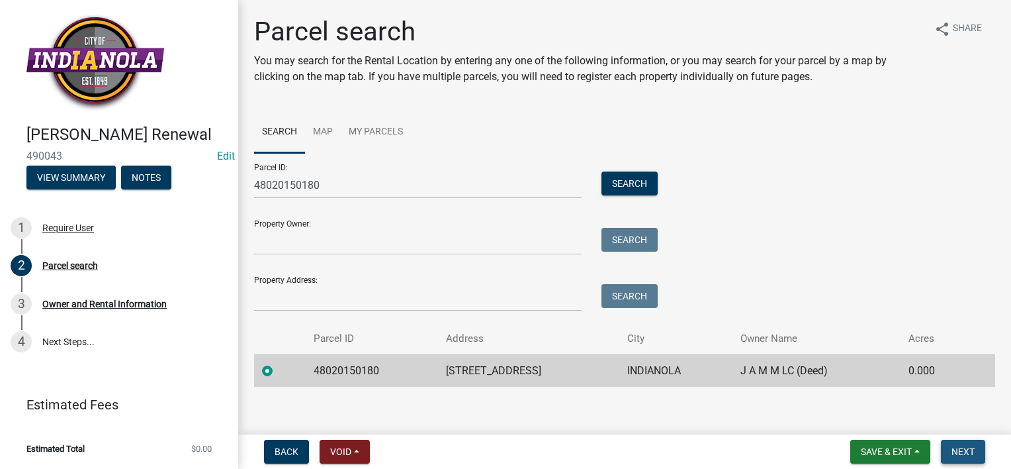
click at [955, 453] on span "Next" at bounding box center [963, 451] width 23 height 11
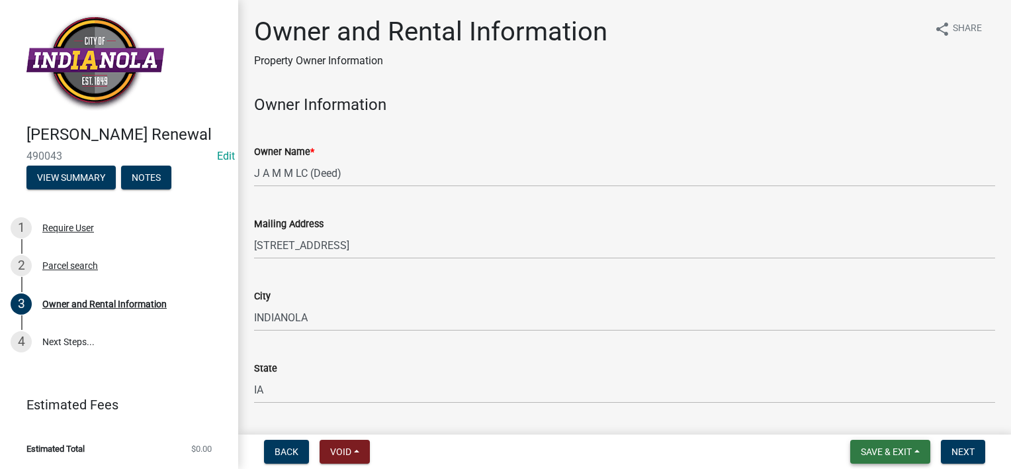
click at [884, 453] on span "Save & Exit" at bounding box center [886, 451] width 51 height 11
click at [878, 424] on button "Save & Exit" at bounding box center [878, 417] width 106 height 32
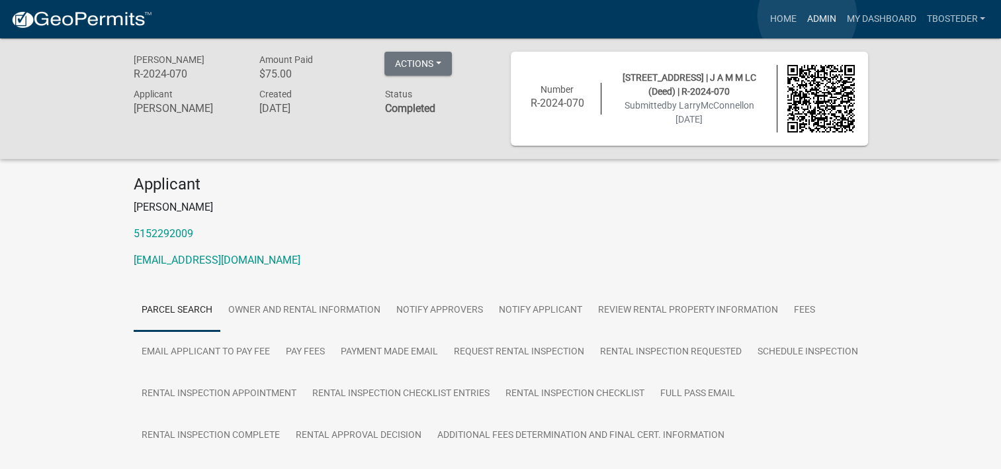
click at [808, 16] on link "Admin" at bounding box center [822, 19] width 40 height 25
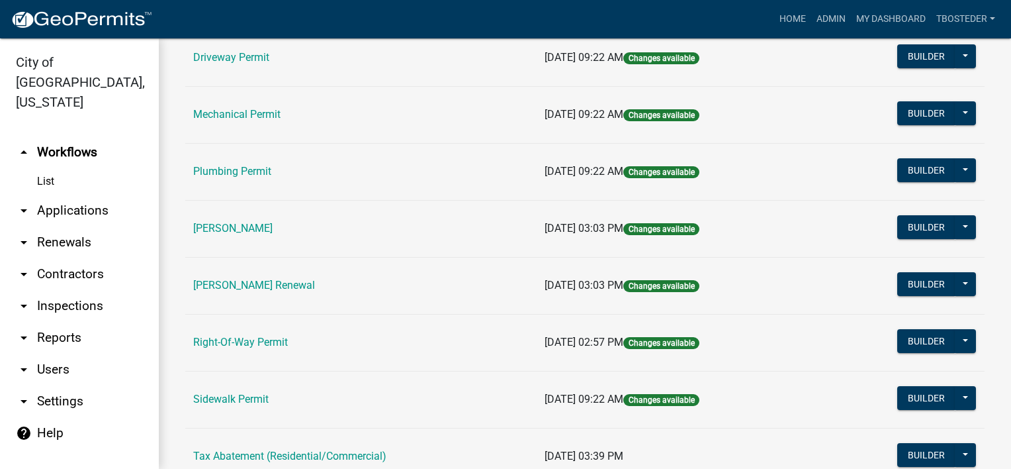
scroll to position [265, 0]
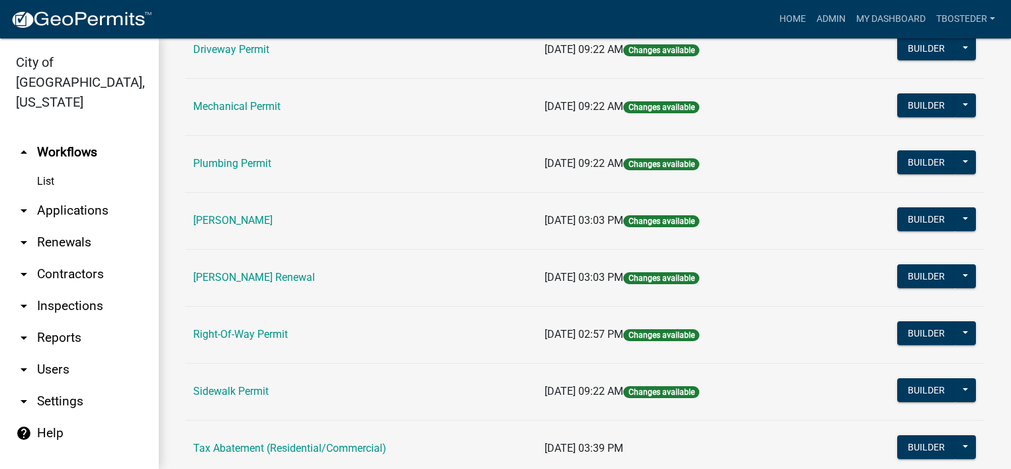
click at [265, 212] on td "[PERSON_NAME]" at bounding box center [360, 220] width 351 height 57
click at [267, 216] on link "[PERSON_NAME]" at bounding box center [232, 220] width 79 height 13
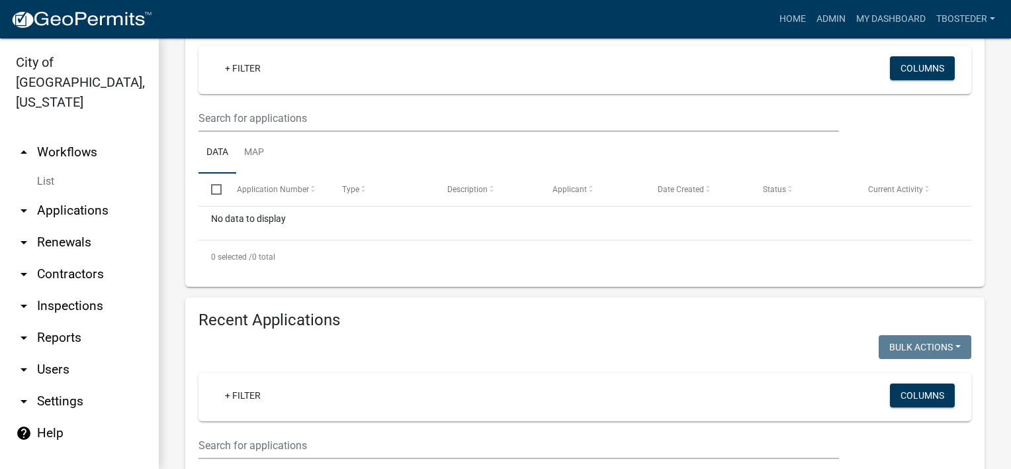
select select "1: 25"
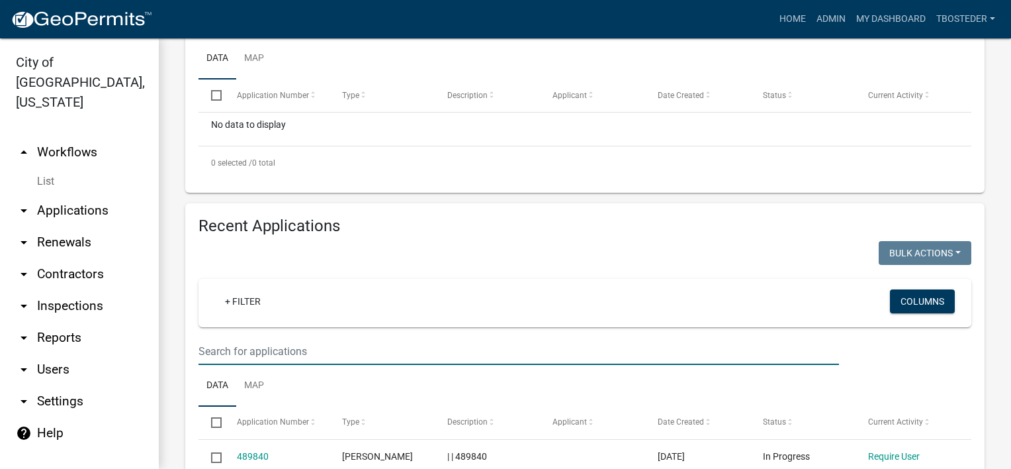
click at [300, 365] on input "text" at bounding box center [519, 351] width 641 height 27
type input "307 e 1st"
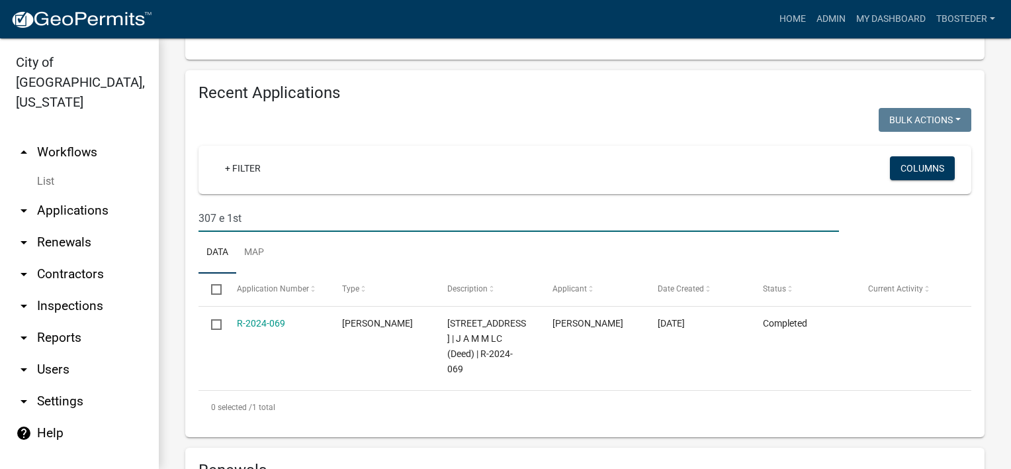
scroll to position [530, 0]
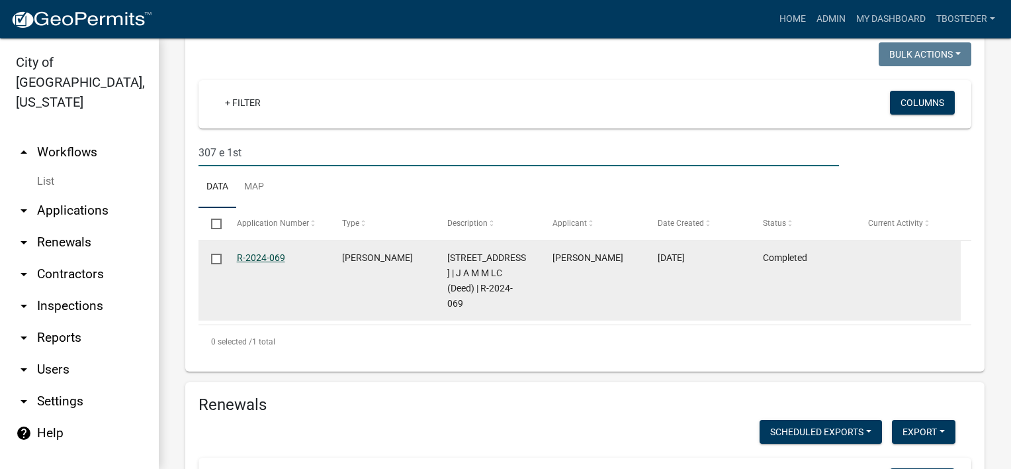
click at [252, 263] on link "R-2024-069" at bounding box center [261, 257] width 48 height 11
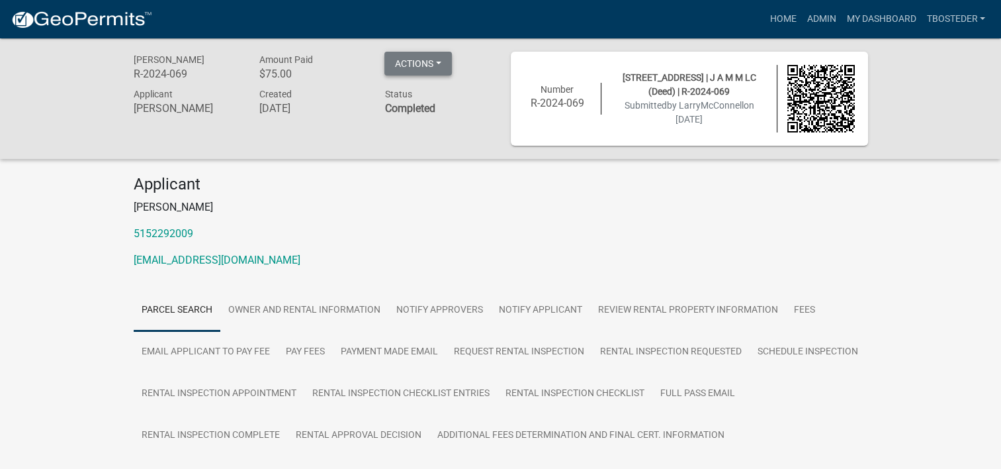
click at [433, 54] on button "Actions" at bounding box center [419, 64] width 68 height 24
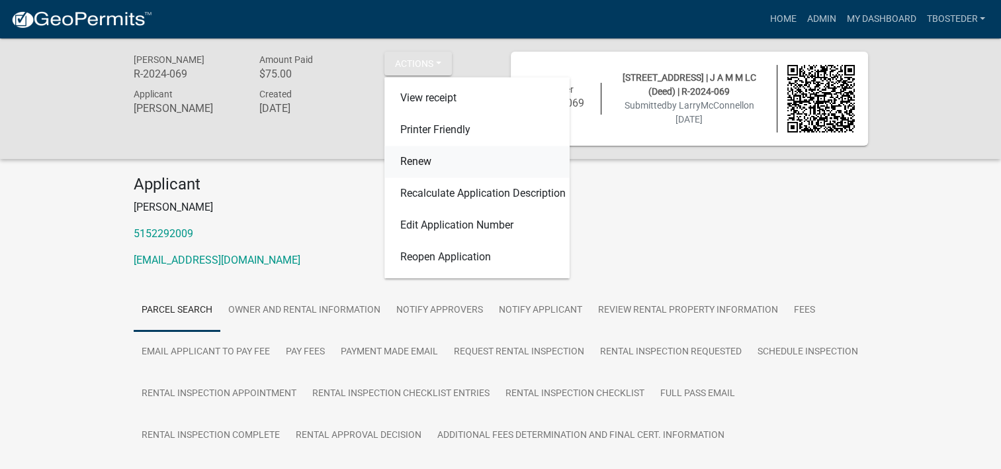
click at [424, 162] on link "Renew" at bounding box center [477, 162] width 185 height 32
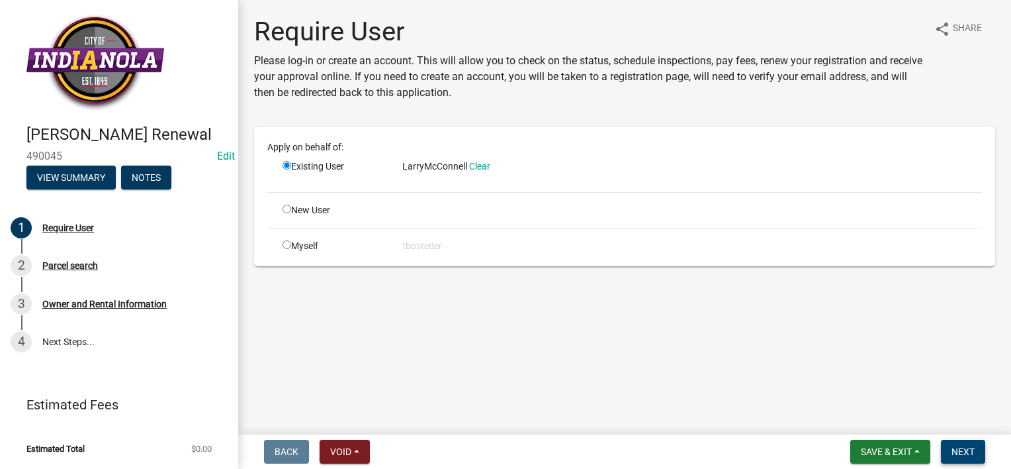
click at [975, 445] on button "Next" at bounding box center [963, 452] width 44 height 24
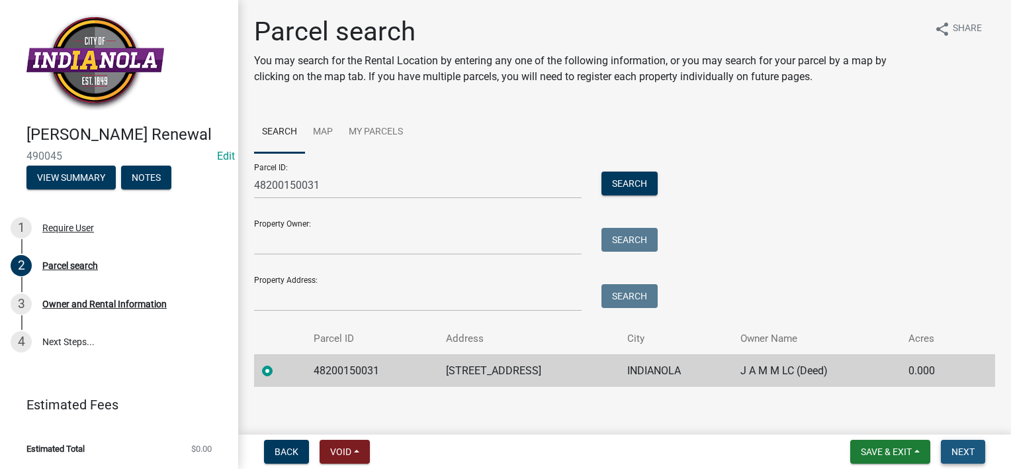
click at [956, 443] on button "Next" at bounding box center [963, 452] width 44 height 24
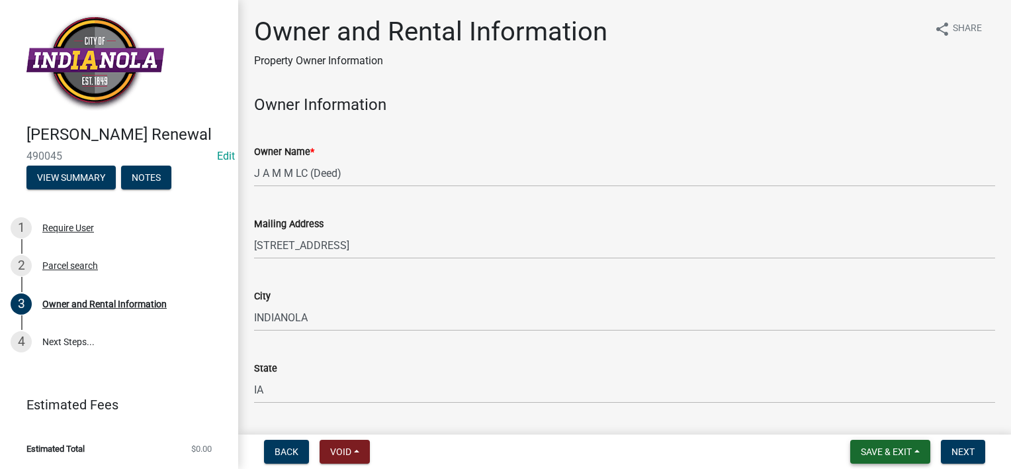
click at [908, 452] on span "Save & Exit" at bounding box center [886, 451] width 51 height 11
click at [881, 421] on button "Save & Exit" at bounding box center [878, 417] width 106 height 32
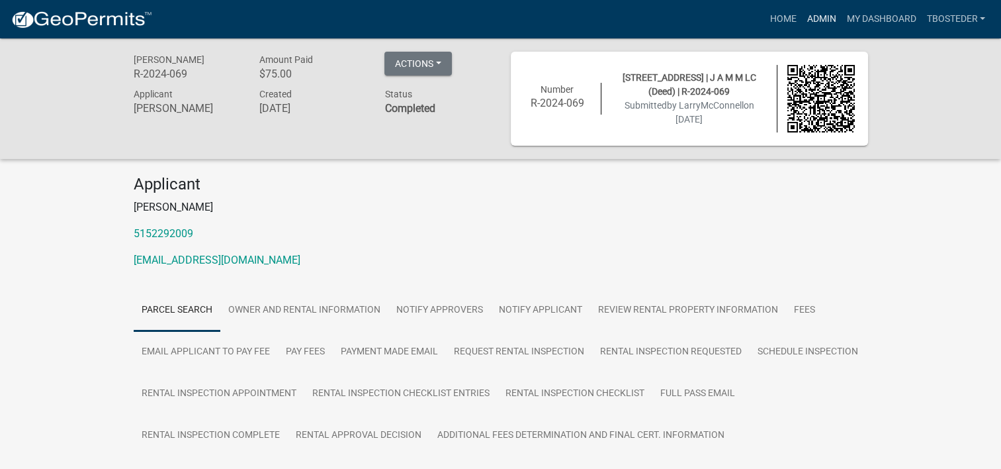
click at [826, 16] on link "Admin" at bounding box center [822, 19] width 40 height 25
click at [813, 17] on link "Admin" at bounding box center [822, 19] width 40 height 25
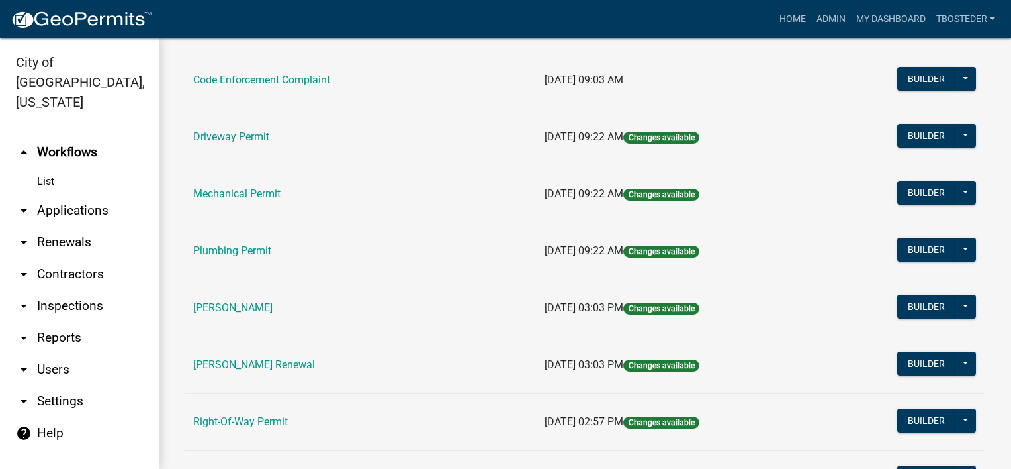
scroll to position [265, 0]
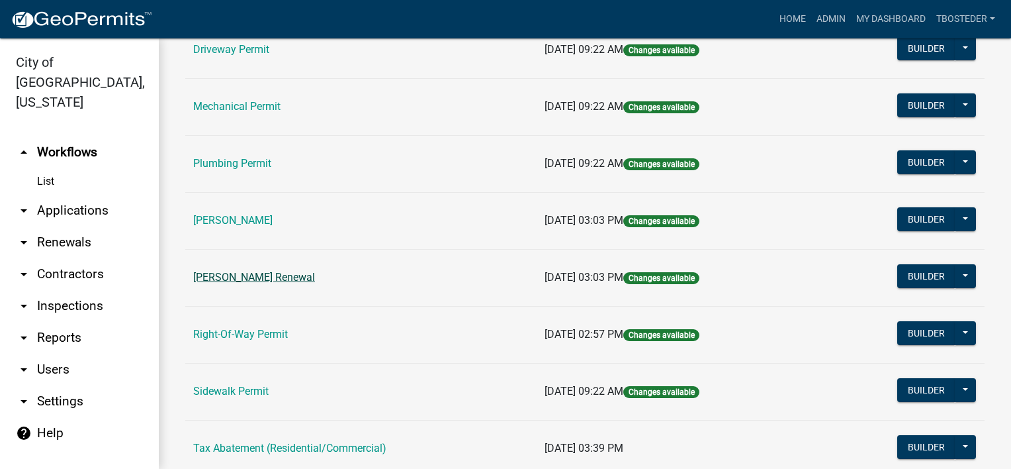
click at [295, 278] on link "[PERSON_NAME] Renewal" at bounding box center [254, 277] width 122 height 13
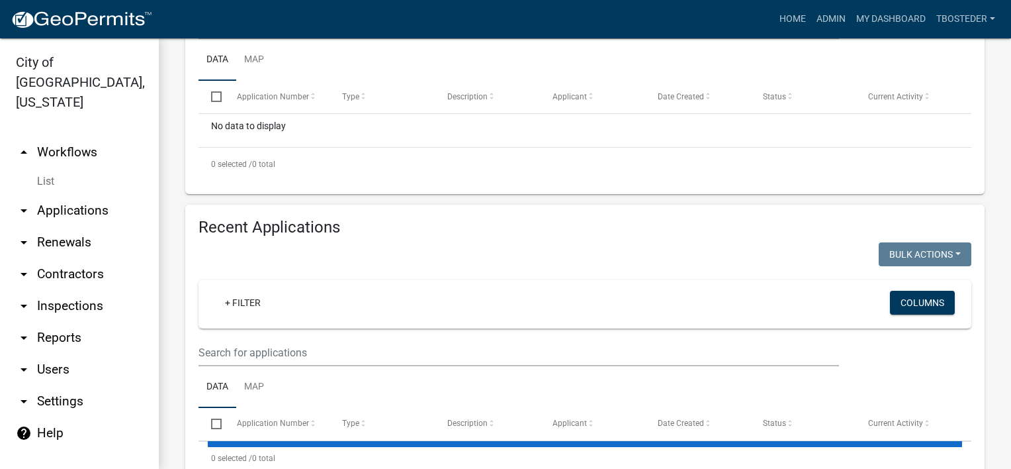
select select "1: 25"
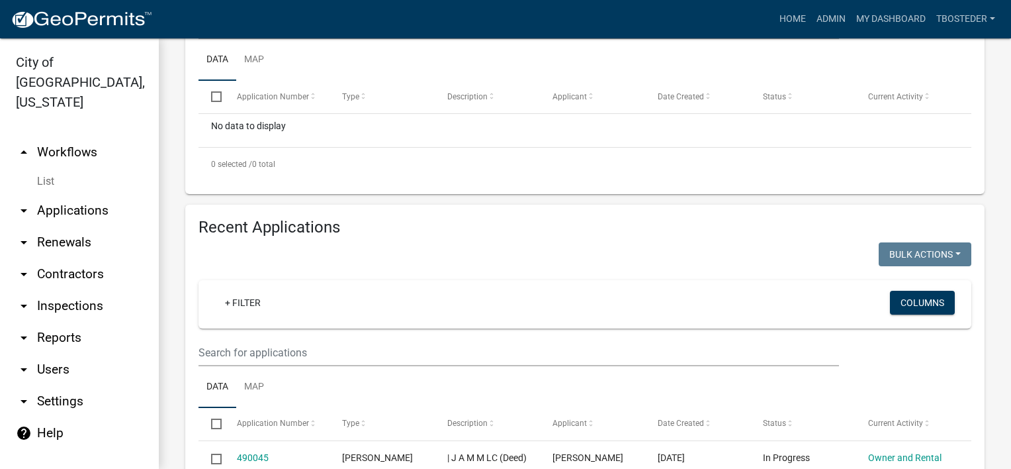
scroll to position [331, 0]
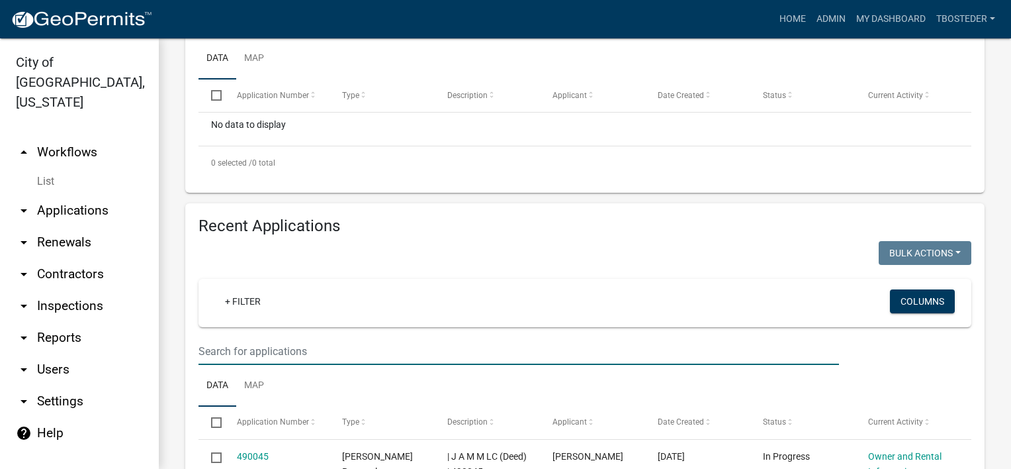
click at [359, 365] on input "text" at bounding box center [519, 351] width 641 height 27
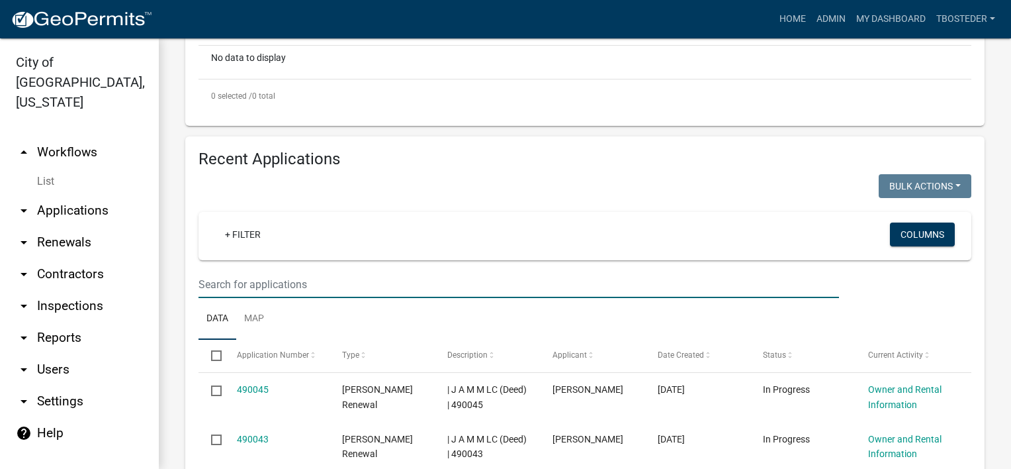
scroll to position [463, 0]
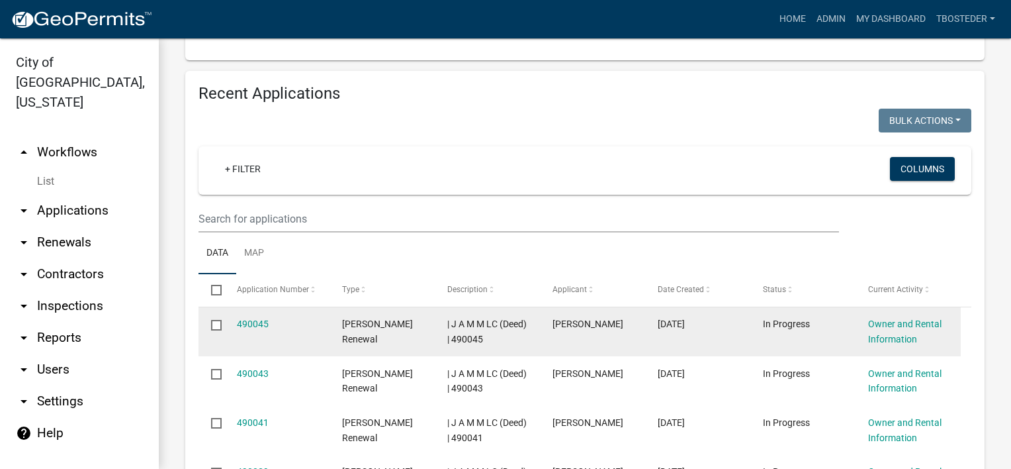
drag, startPoint x: 545, startPoint y: 365, endPoint x: 618, endPoint y: 363, distance: 72.8
click at [618, 356] on datatable-body-cell "[PERSON_NAME]" at bounding box center [592, 331] width 105 height 49
copy span "[PERSON_NAME]"
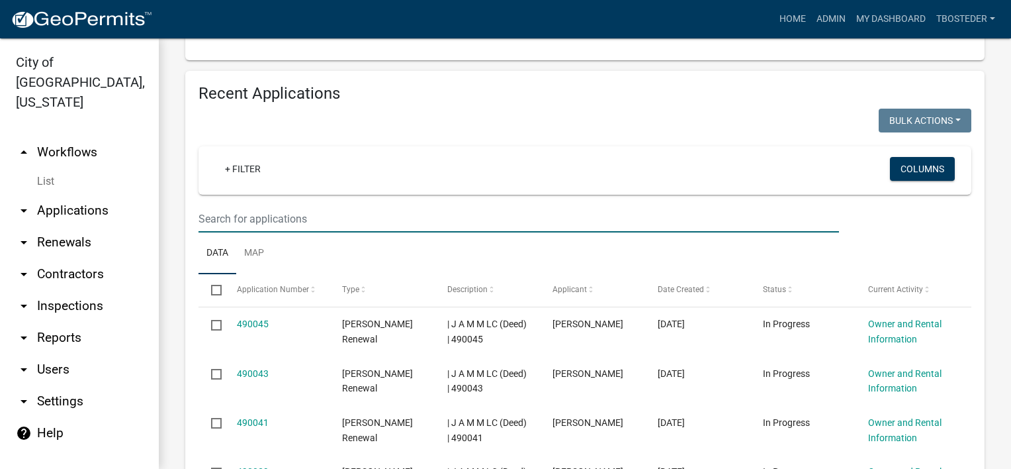
paste input "[PERSON_NAME]"
type input "[PERSON_NAME]"
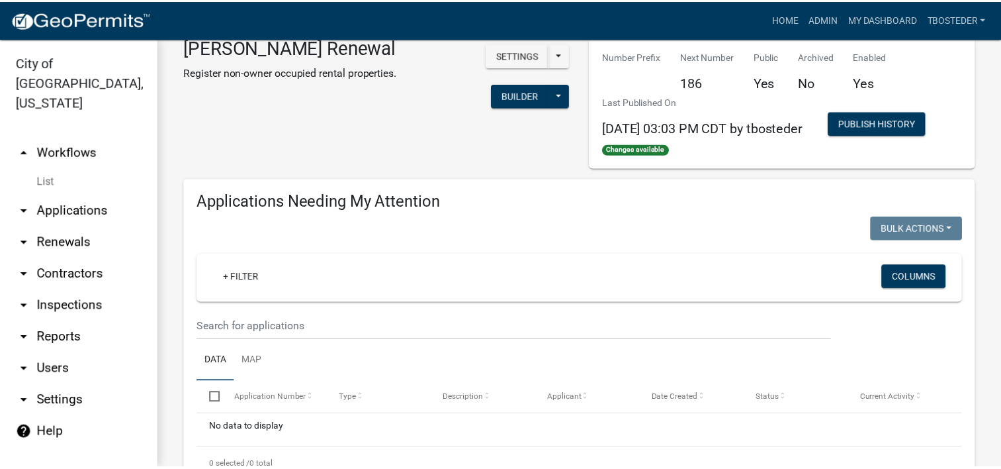
scroll to position [0, 0]
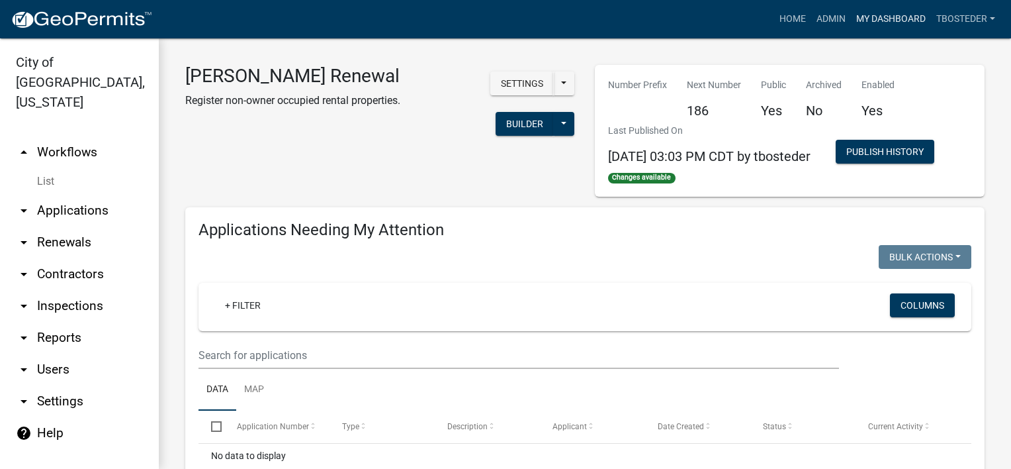
click at [863, 24] on link "My Dashboard" at bounding box center [891, 19] width 80 height 25
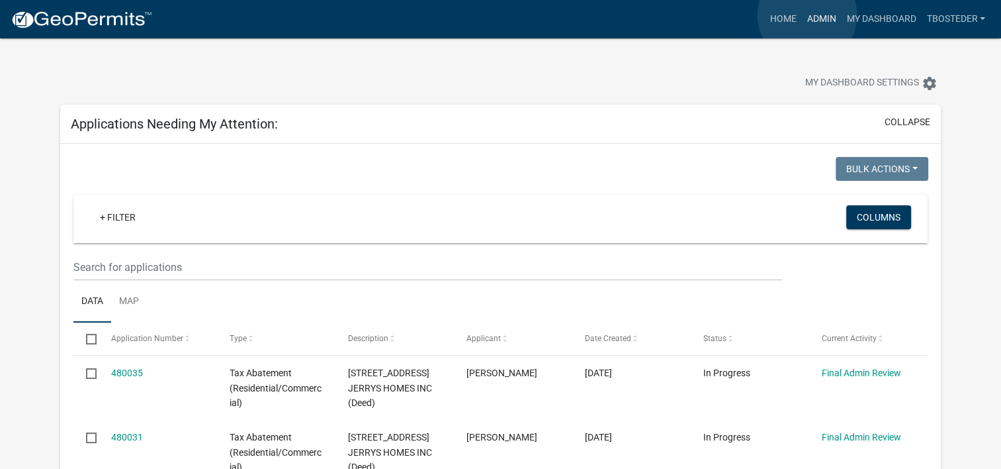
click at [808, 15] on link "Admin" at bounding box center [822, 19] width 40 height 25
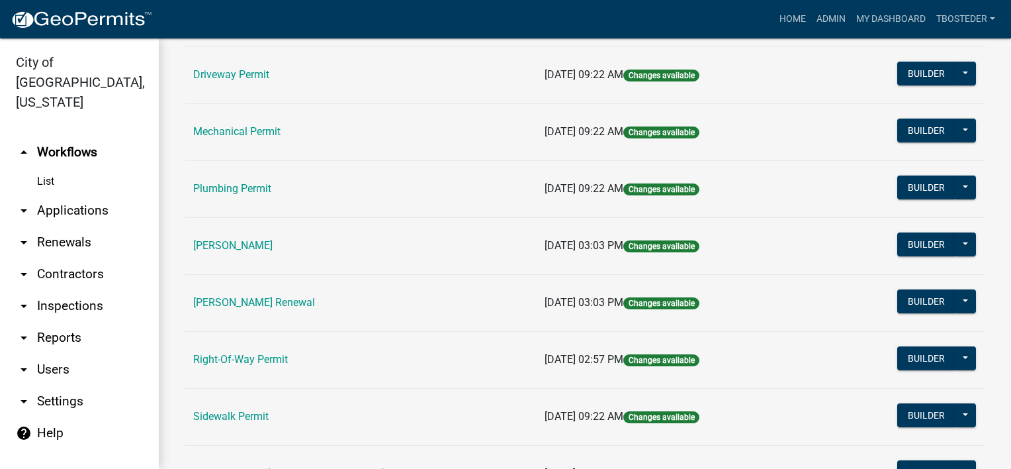
scroll to position [265, 0]
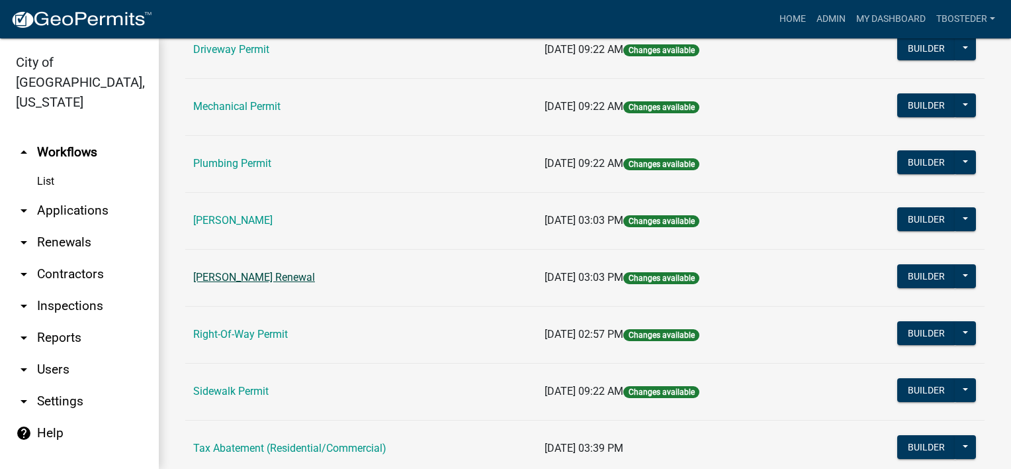
click at [267, 272] on link "[PERSON_NAME] Renewal" at bounding box center [254, 277] width 122 height 13
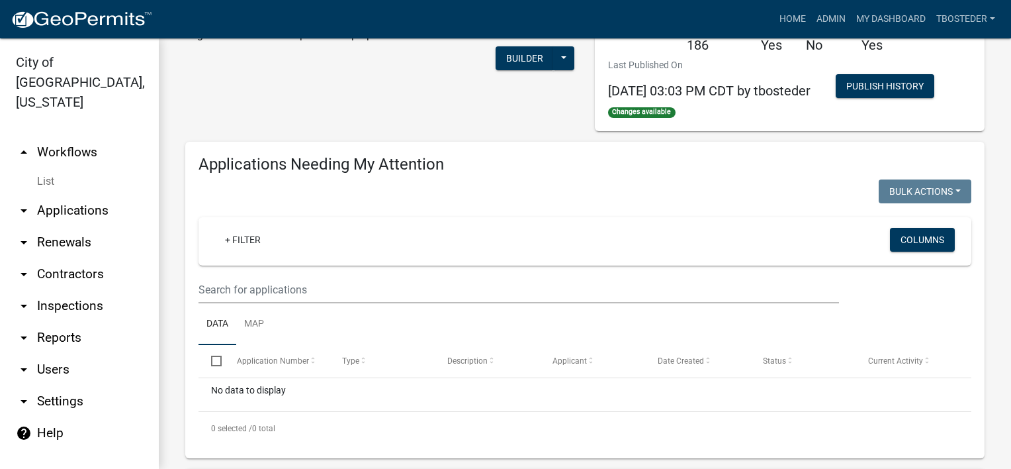
select select "1: 25"
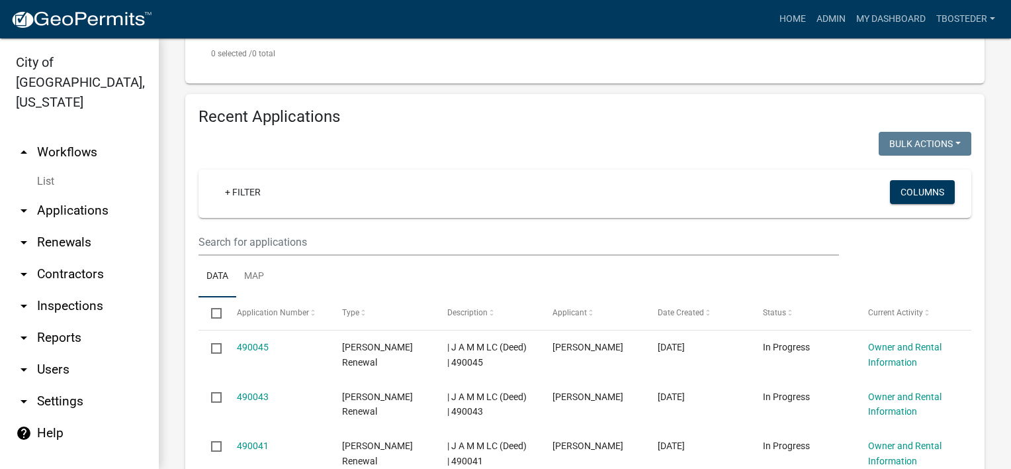
scroll to position [463, 0]
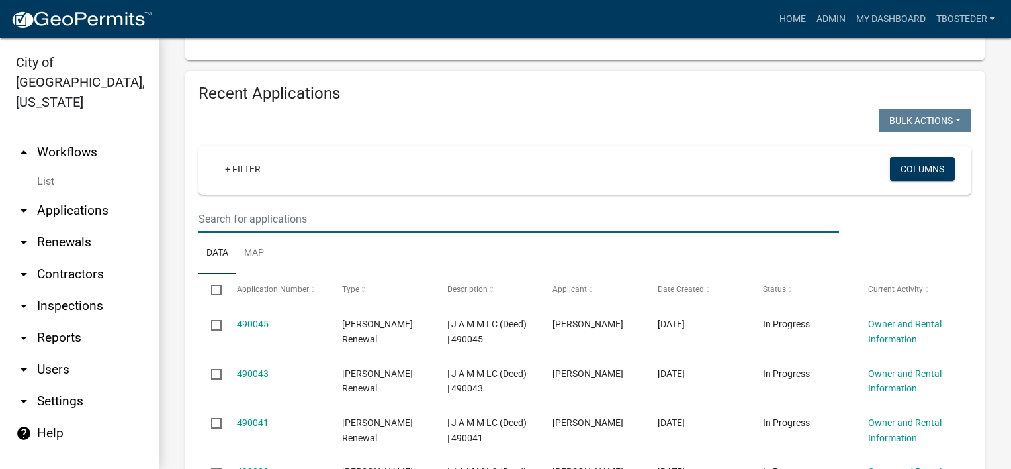
click at [363, 232] on input "text" at bounding box center [519, 218] width 641 height 27
type input "[PERSON_NAME]"
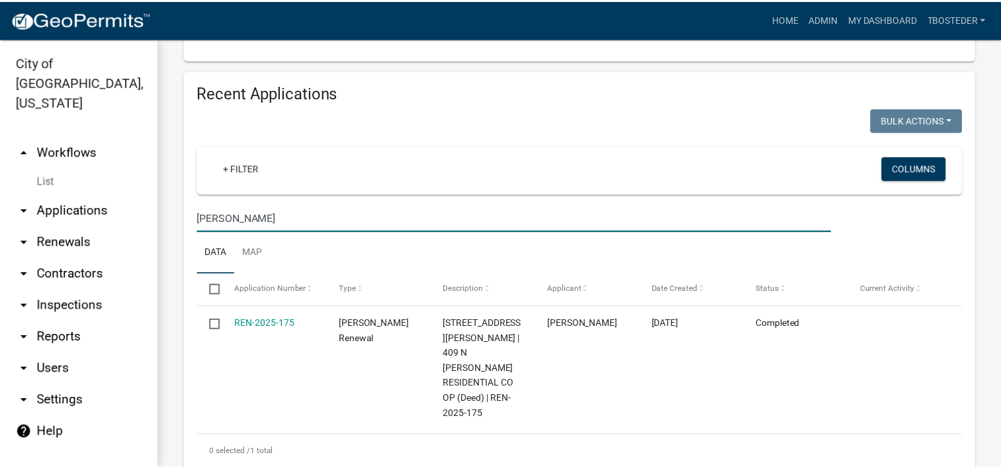
scroll to position [596, 0]
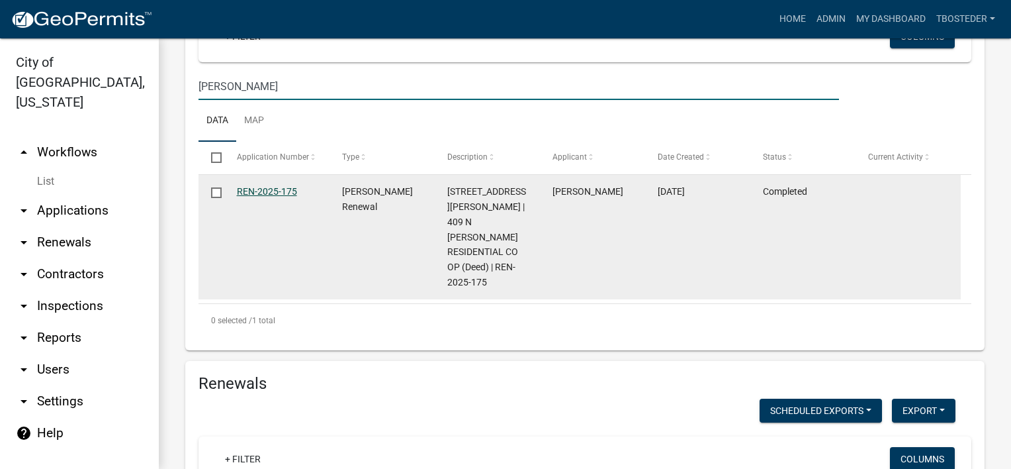
click at [291, 197] on link "REN-2025-175" at bounding box center [267, 191] width 60 height 11
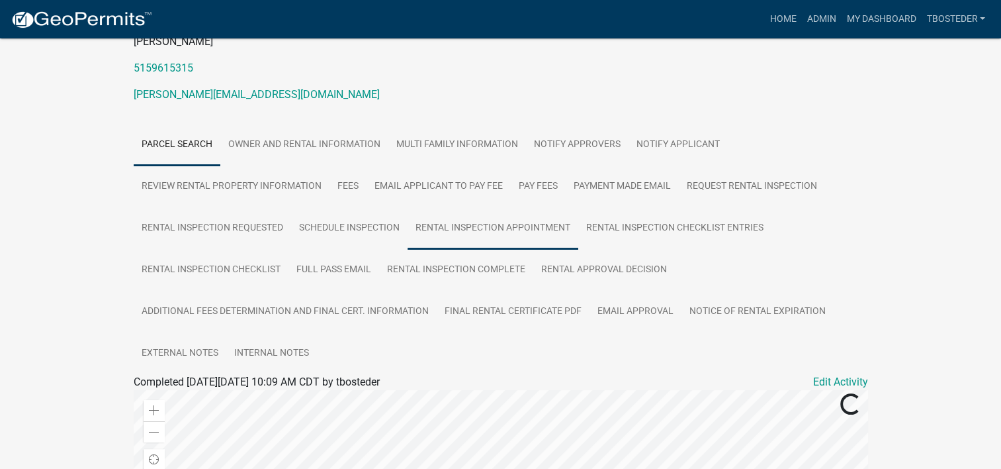
scroll to position [265, 0]
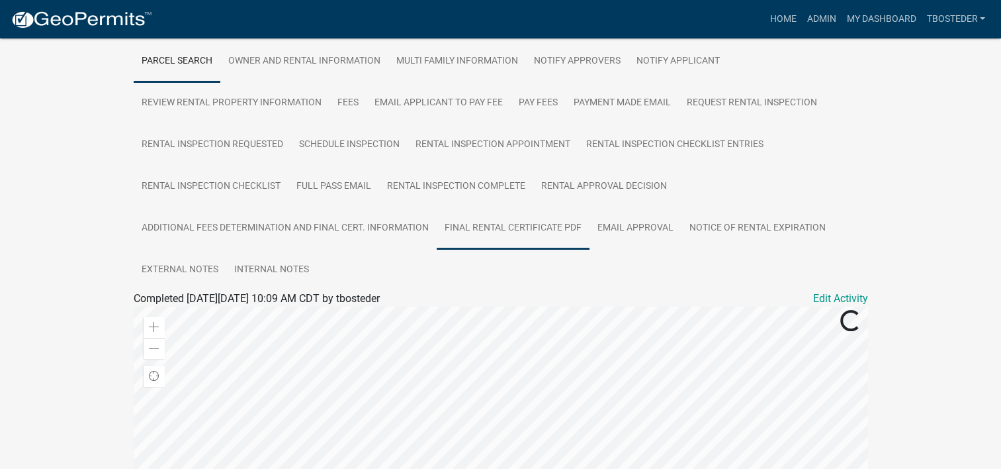
click at [469, 214] on link "Final Rental Certificate PDF" at bounding box center [513, 228] width 153 height 42
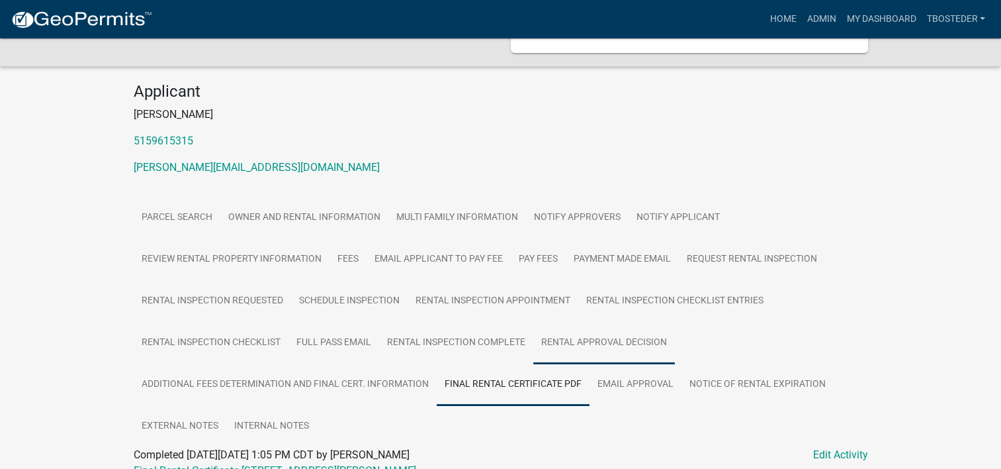
scroll to position [161, 0]
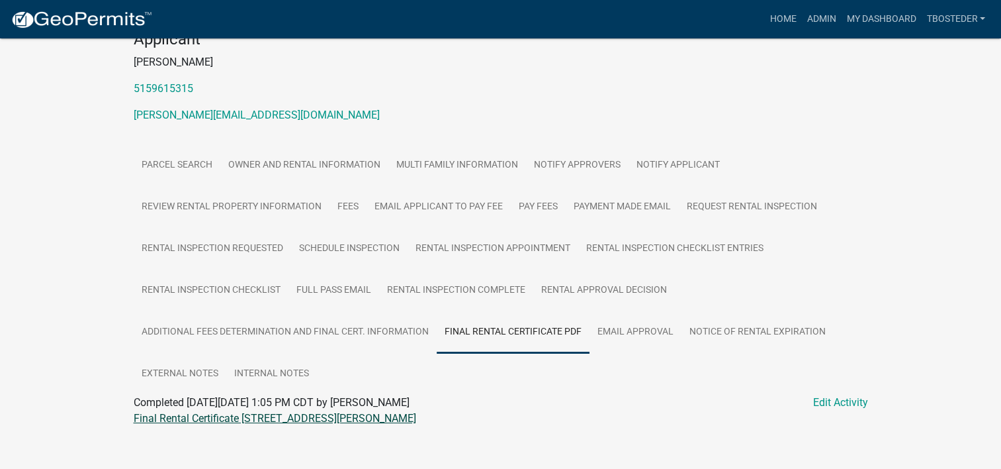
click at [293, 412] on link "Final Rental Certificate [STREET_ADDRESS][PERSON_NAME]" at bounding box center [275, 418] width 283 height 13
click at [878, 25] on link "My Dashboard" at bounding box center [881, 19] width 80 height 25
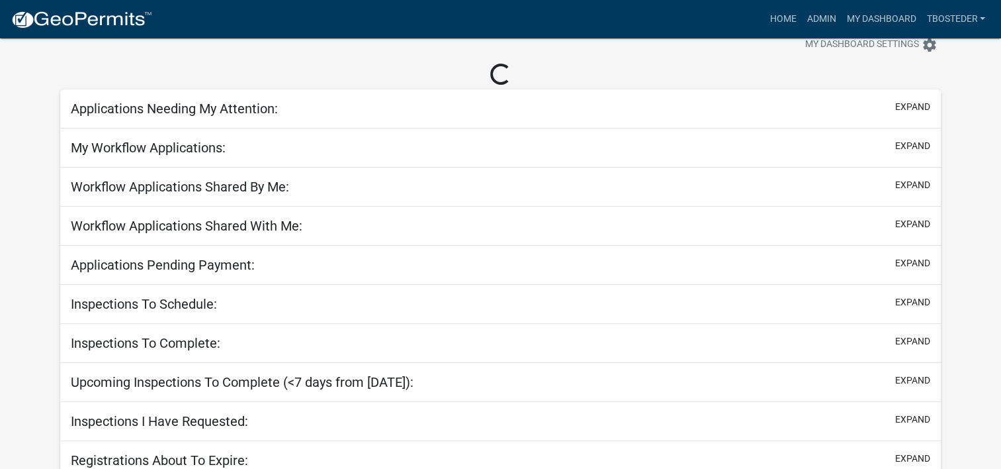
scroll to position [87, 0]
